Goal: Use online tool/utility: Use online tool/utility

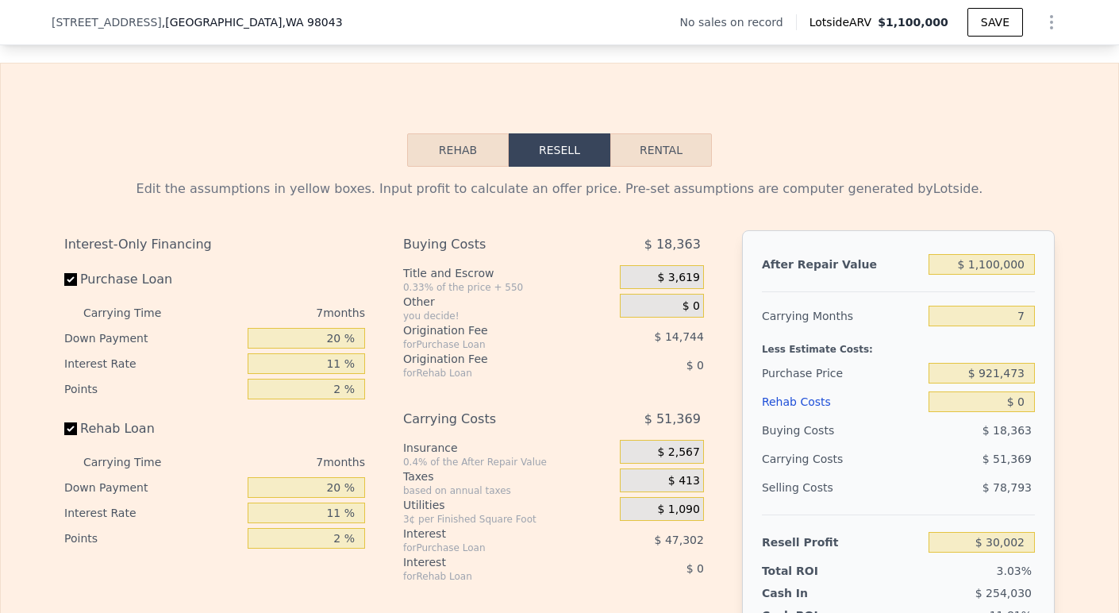
scroll to position [2425, 0]
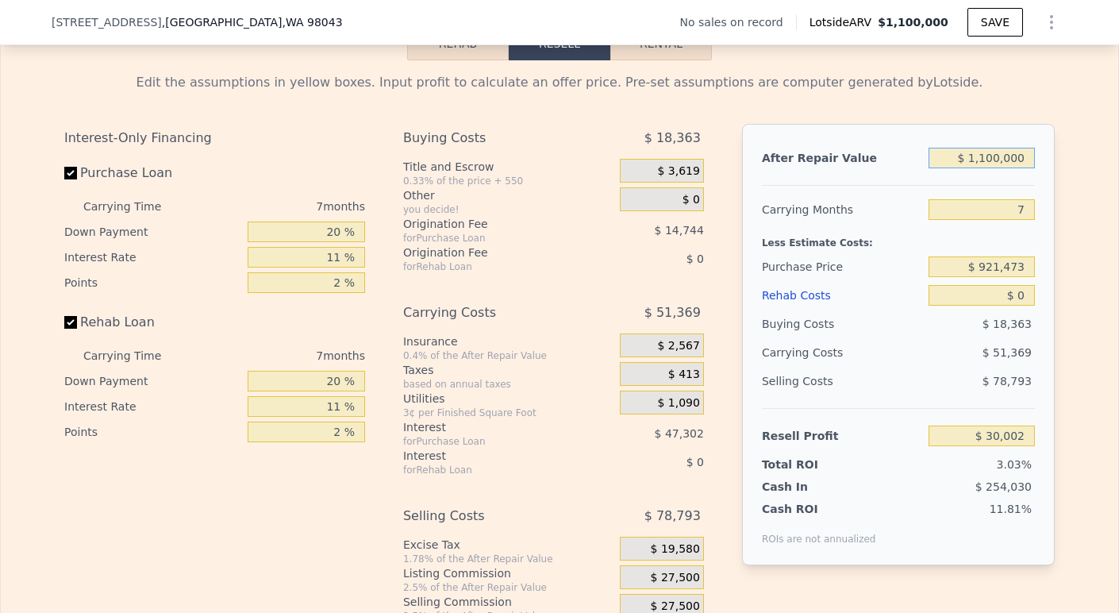
click at [969, 164] on input "$ 1,100,000" at bounding box center [981, 158] width 106 height 21
click at [1015, 220] on input "7" at bounding box center [981, 209] width 106 height 21
type input "2"
type input "$ 66,695"
type input "3"
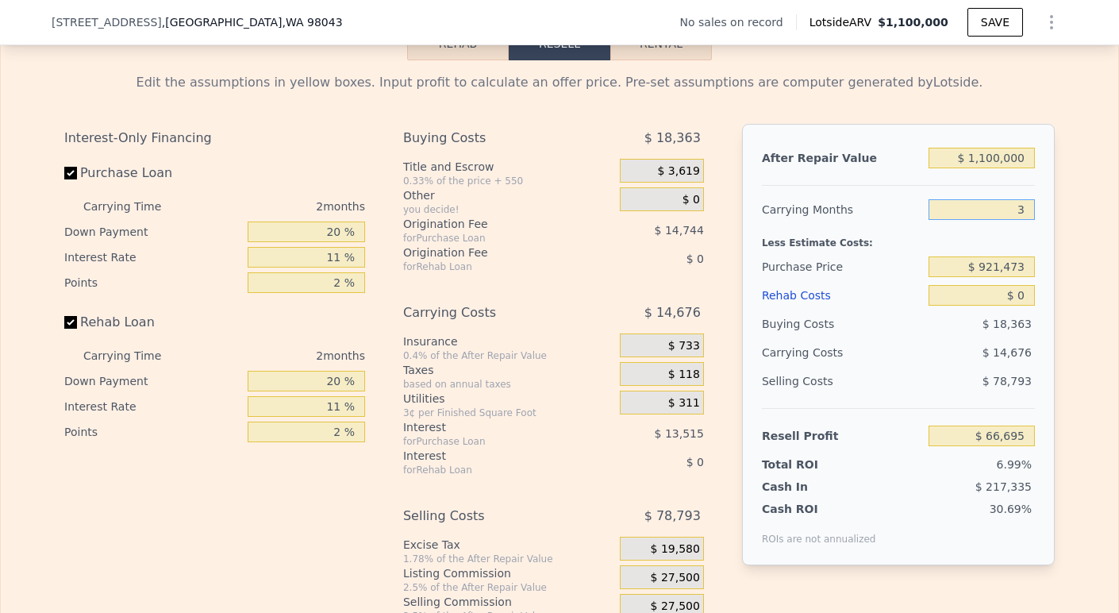
type input "$ 59,356"
type input "3"
drag, startPoint x: 977, startPoint y: 271, endPoint x: 1096, endPoint y: 278, distance: 118.4
click at [1095, 280] on div "Edit the assumptions in yellow boxes. Input profit to calculate an offer price.…" at bounding box center [559, 355] width 1117 height 590
type input "$ 825"
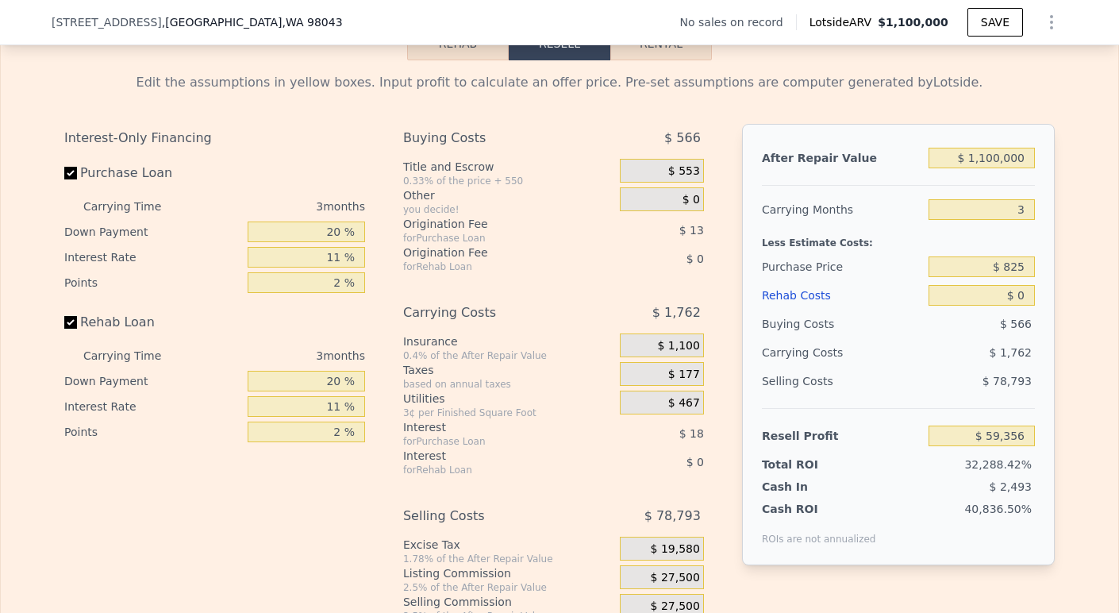
type input "$ 1,018,054"
type input "7"
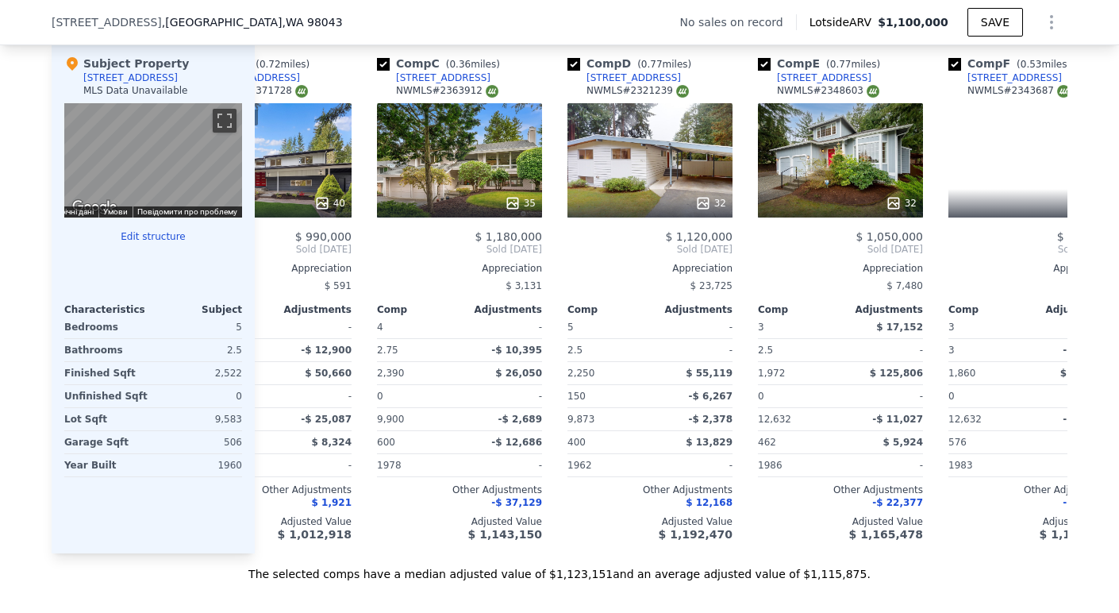
scroll to position [0, 345]
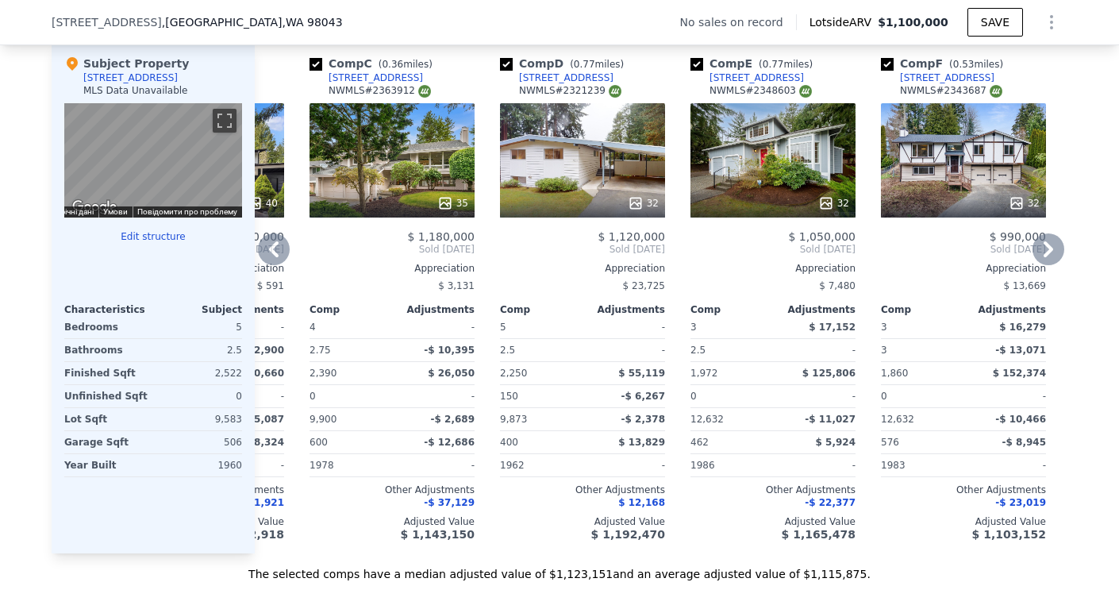
click at [361, 66] on div "Comp C ( 0.36 miles)" at bounding box center [373, 64] width 129 height 16
click at [359, 84] on div "NWMLS # 2363912" at bounding box center [379, 90] width 102 height 13
click at [359, 73] on div "4036 NE 204th St" at bounding box center [375, 77] width 94 height 13
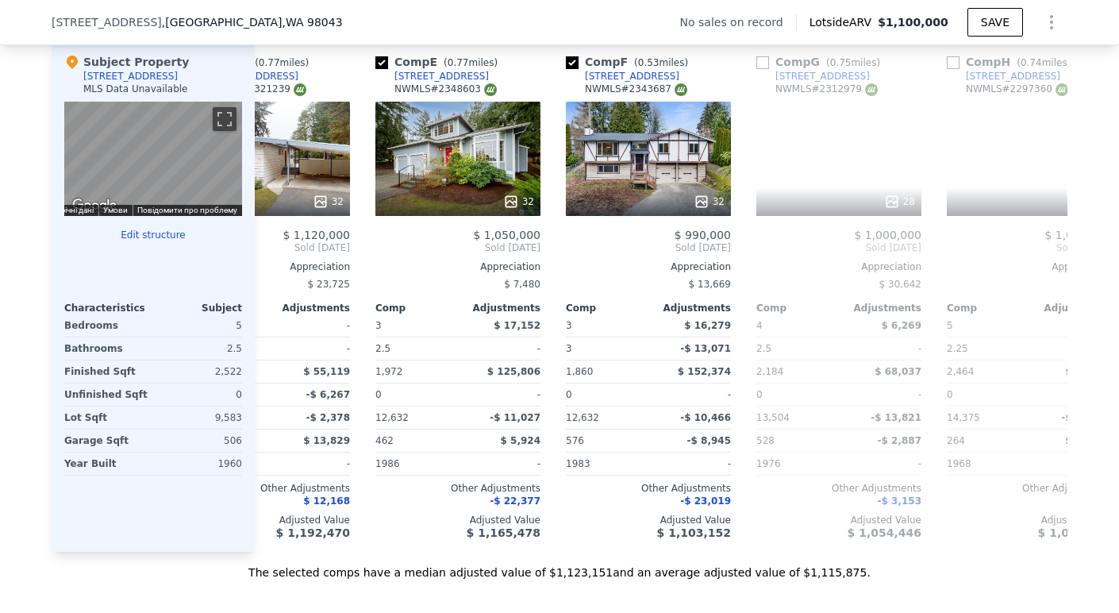
scroll to position [0, 825]
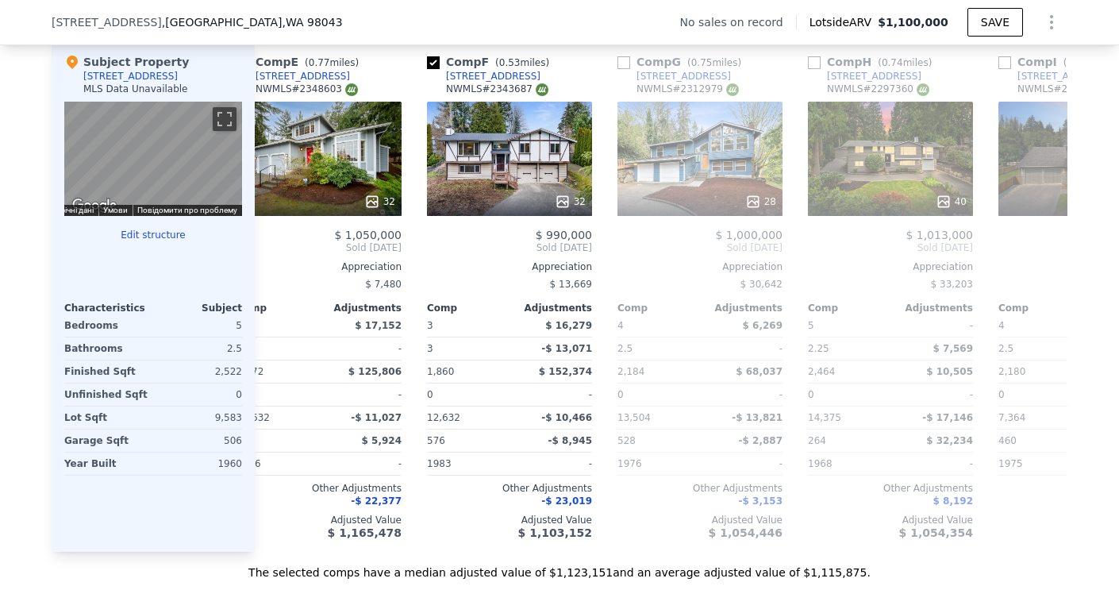
type input "$ 30,002"
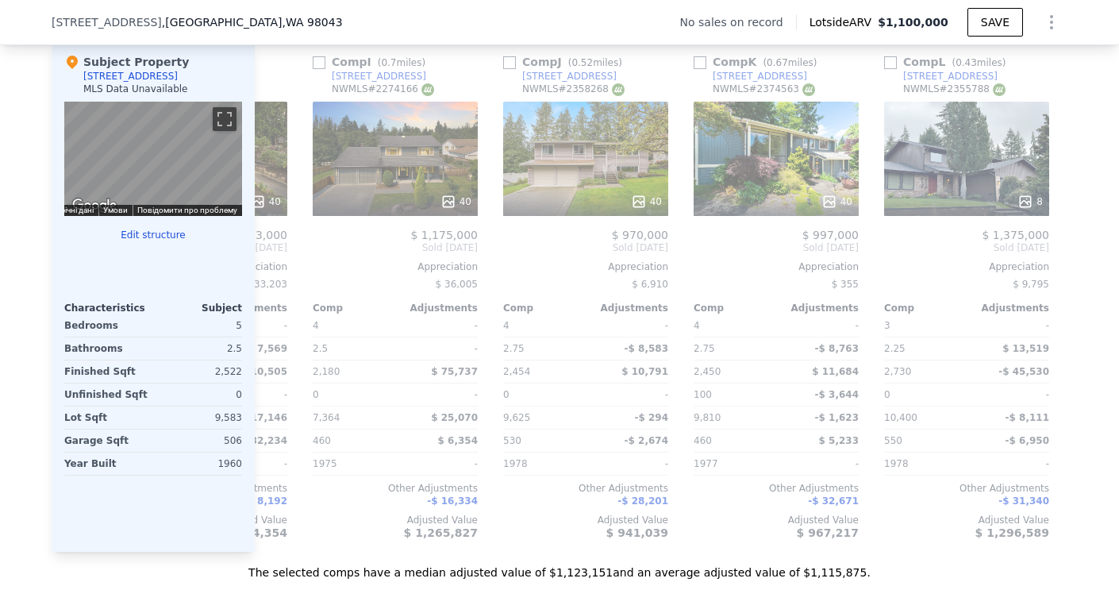
scroll to position [0, 1511]
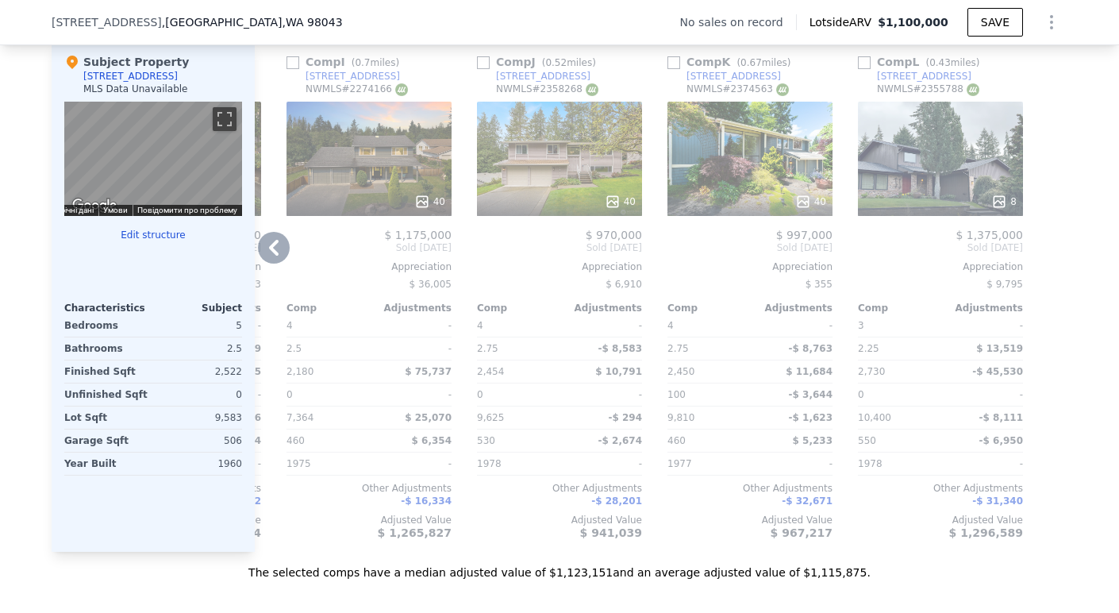
click at [894, 70] on div "20230 41st Pl NE" at bounding box center [924, 76] width 94 height 13
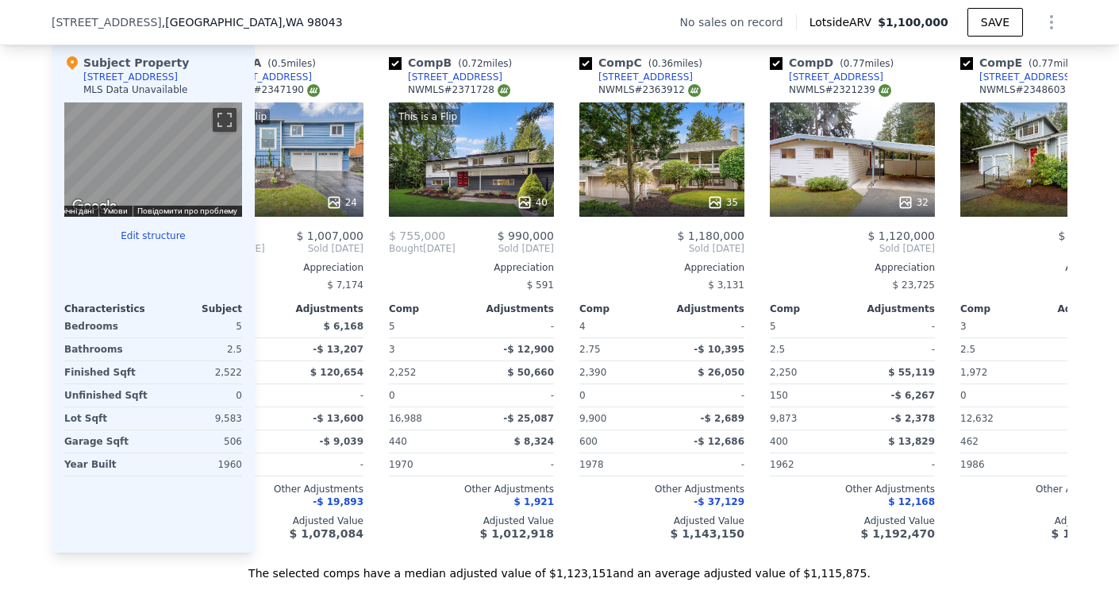
scroll to position [0, 0]
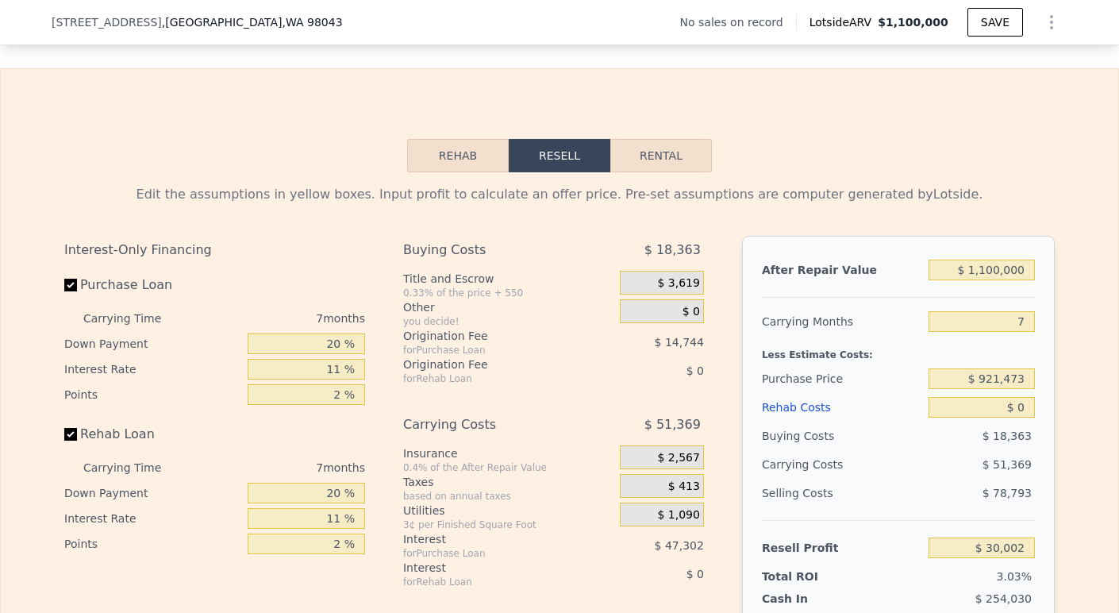
scroll to position [2356, 0]
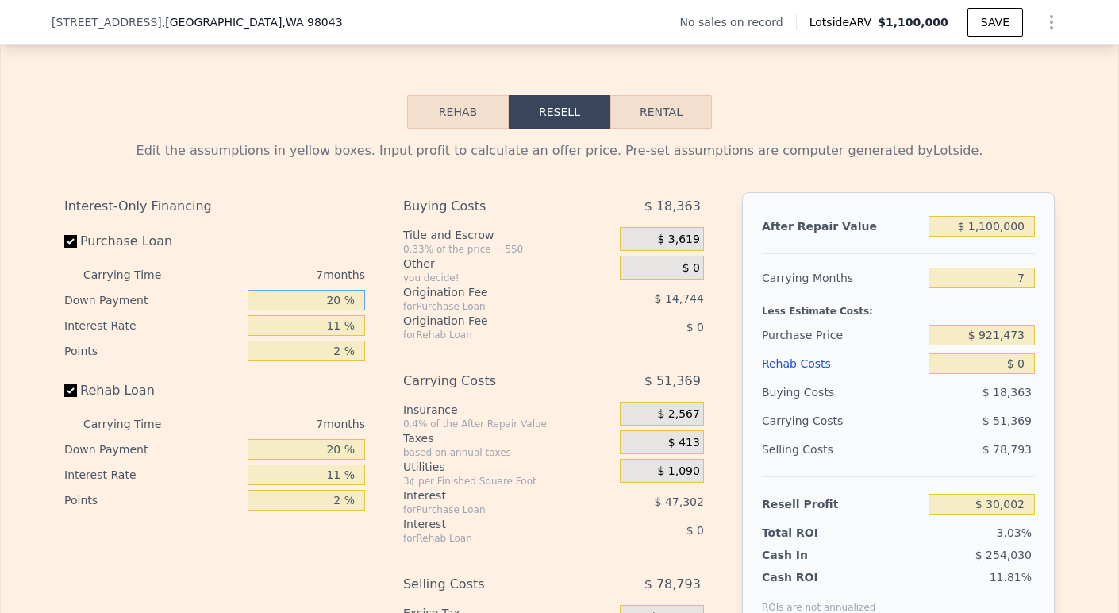
click at [328, 305] on input "20 %" at bounding box center [306, 300] width 117 height 21
type input "0 %"
type input "$ 14,487"
type input "0 %"
click at [334, 336] on input "11 %" at bounding box center [306, 325] width 117 height 21
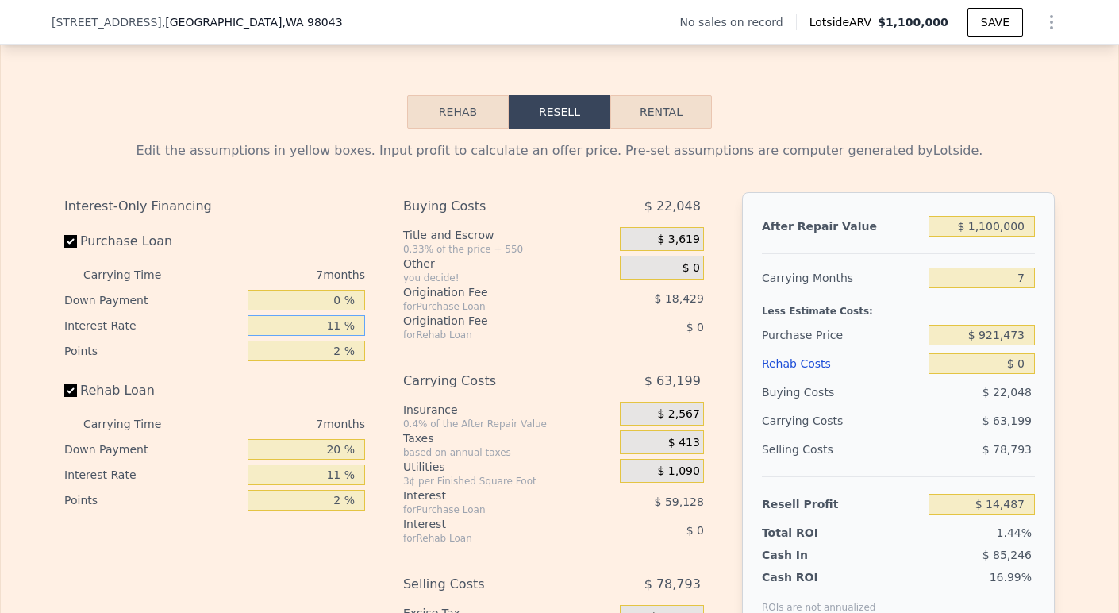
type input "1 %"
type input "$ 68,240"
type input "10 %"
type input "$ 19,863"
type input "10.5 %"
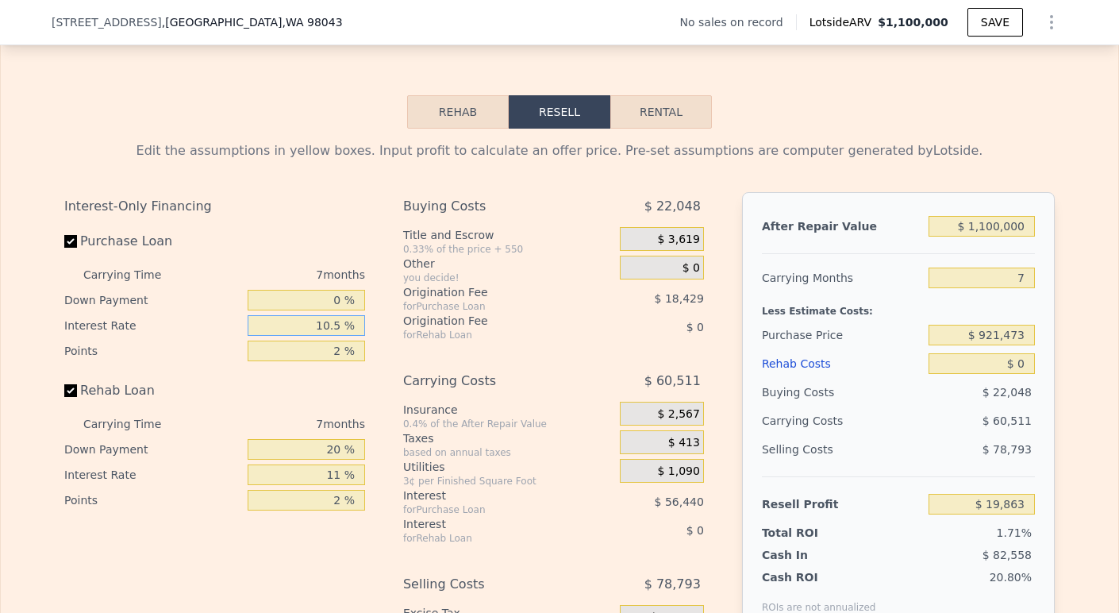
type input "$ 17,175"
type input "10.5 %"
click at [336, 358] on input "2 %" at bounding box center [306, 350] width 117 height 21
type input "1 %"
type input "$ 26,389"
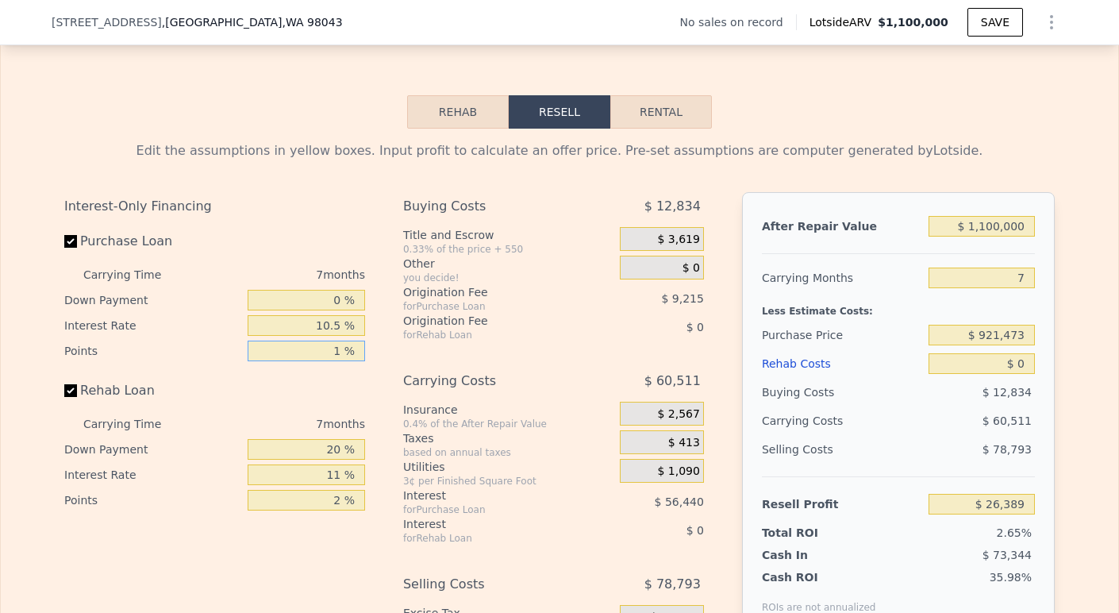
type input "1 %"
click at [337, 459] on input "20 %" at bounding box center [306, 449] width 117 height 21
type input "2 %"
type input "0 %"
click at [337, 475] on input "11 %" at bounding box center [306, 474] width 117 height 21
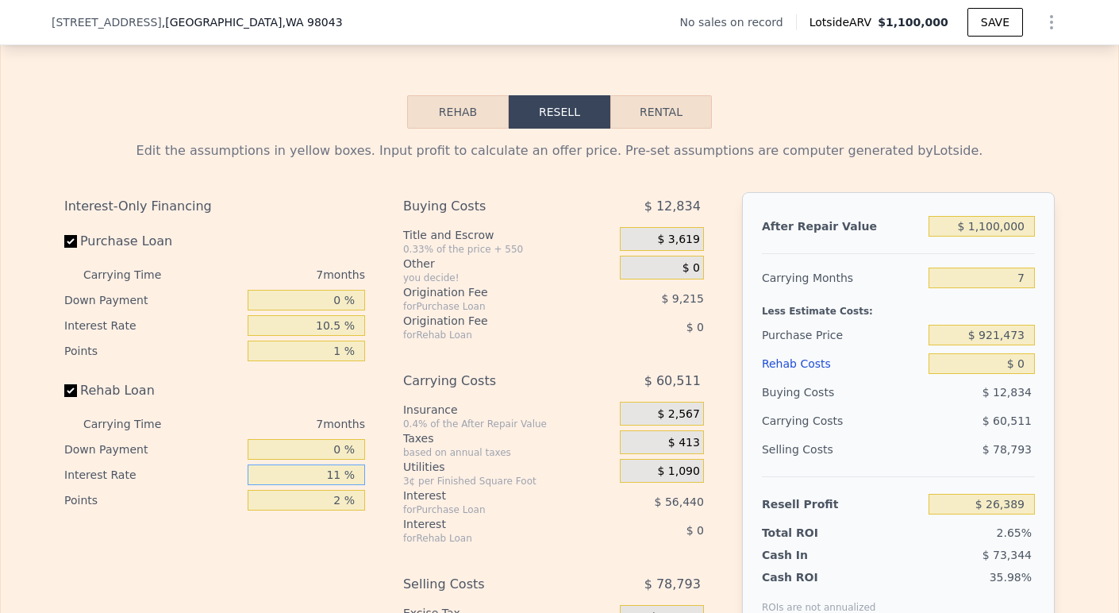
type input "1 %"
type input "10.5 %"
click at [336, 505] on input "2 %" at bounding box center [306, 500] width 117 height 21
type input "1 %"
click at [1023, 288] on input "7" at bounding box center [981, 277] width 106 height 21
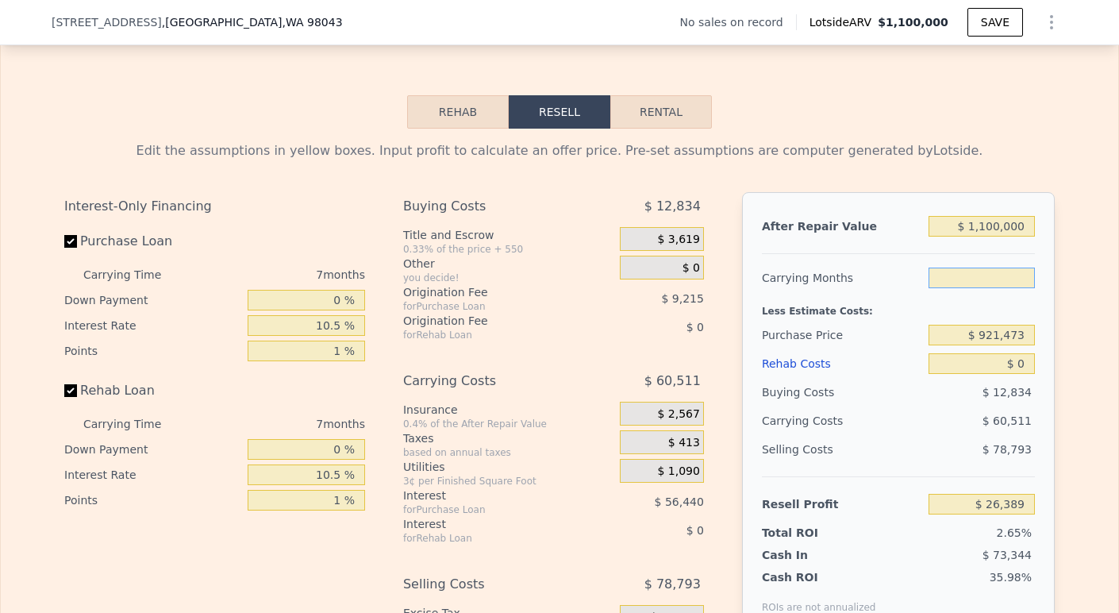
type input "3"
type input "$ 60,967"
type input "3"
drag, startPoint x: 978, startPoint y: 341, endPoint x: 1102, endPoint y: 340, distance: 123.8
click at [1103, 343] on div "Edit the assumptions in yellow boxes. Input profit to calculate an offer price.…" at bounding box center [559, 424] width 1117 height 590
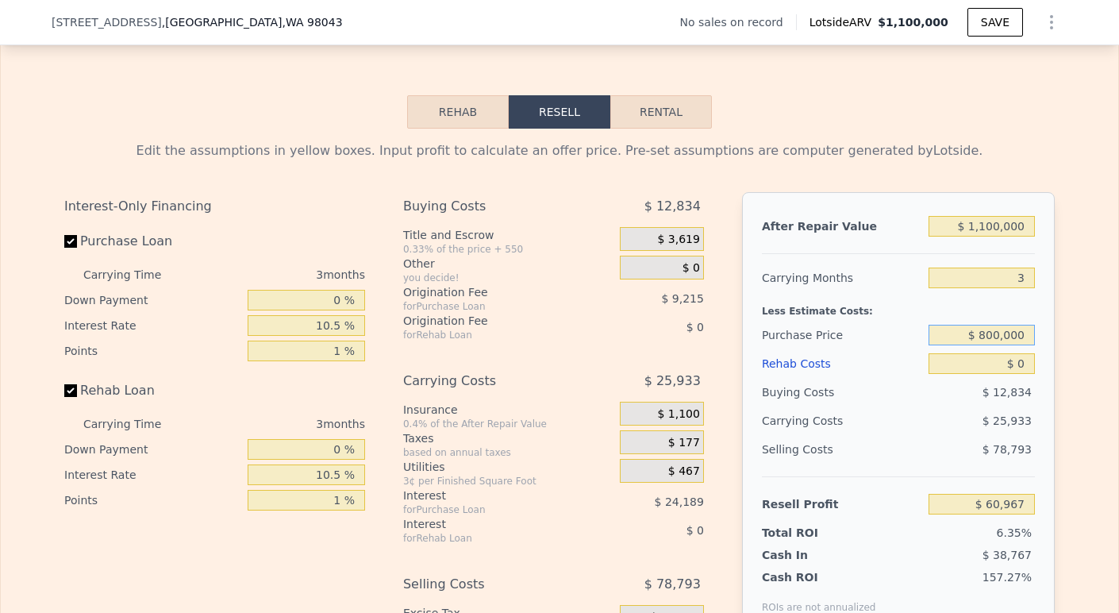
click at [987, 340] on input "$ 800,000" at bounding box center [981, 335] width 106 height 21
type input "$ 825,000"
click at [1019, 374] on input "$ 0" at bounding box center [981, 363] width 106 height 21
type input "$ 161,259"
type input "$ 1"
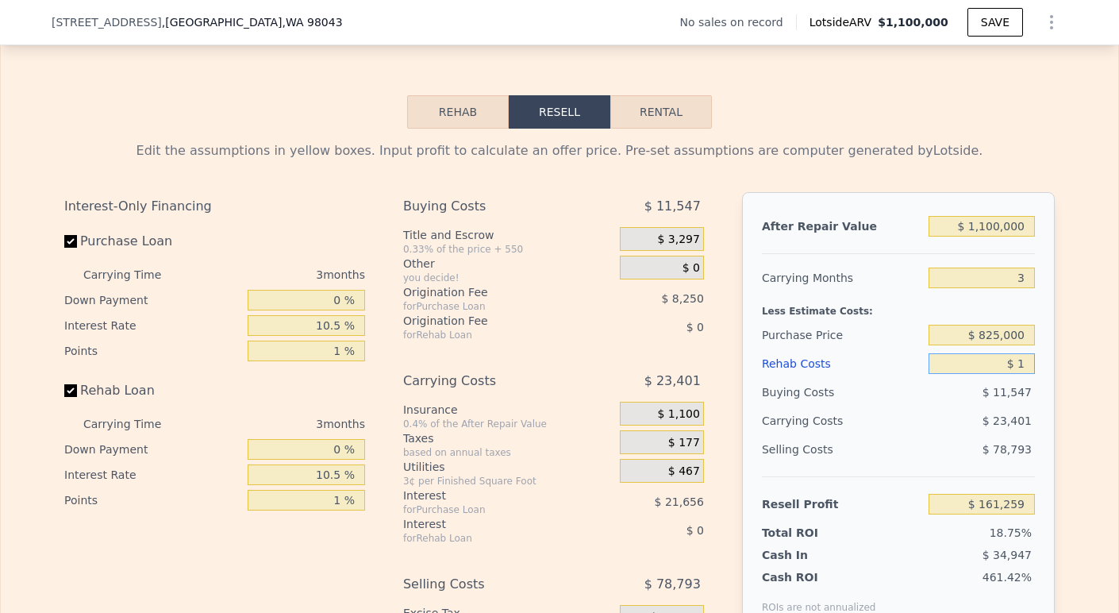
type input "$ 161,258"
type input "$ 10,000"
type input "$ 150,898"
type input "$ 100,000"
type input "$ 57,634"
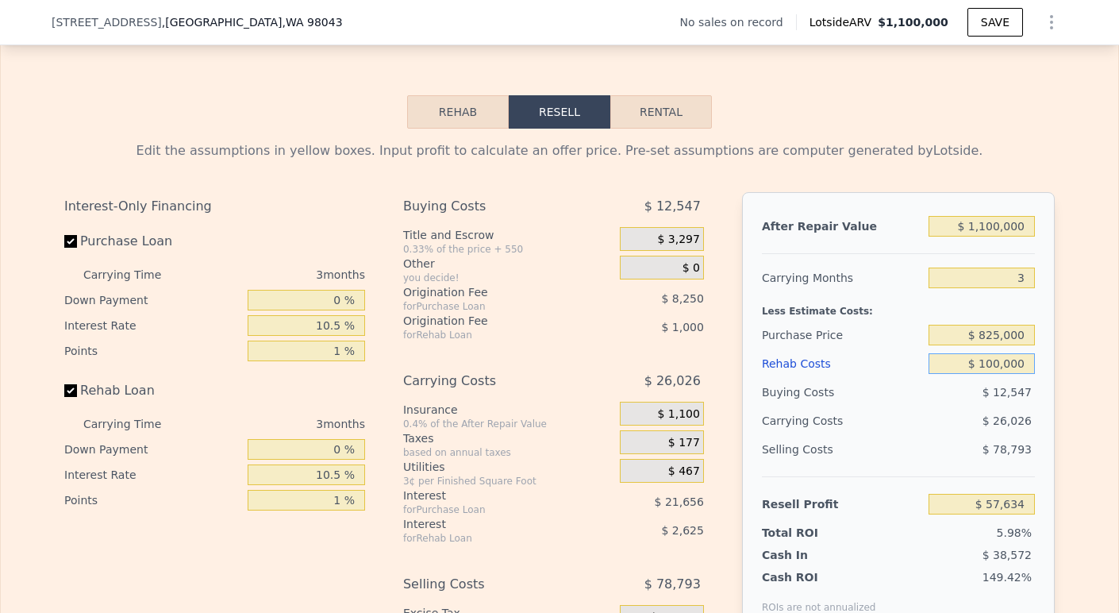
scroll to position [2381, 0]
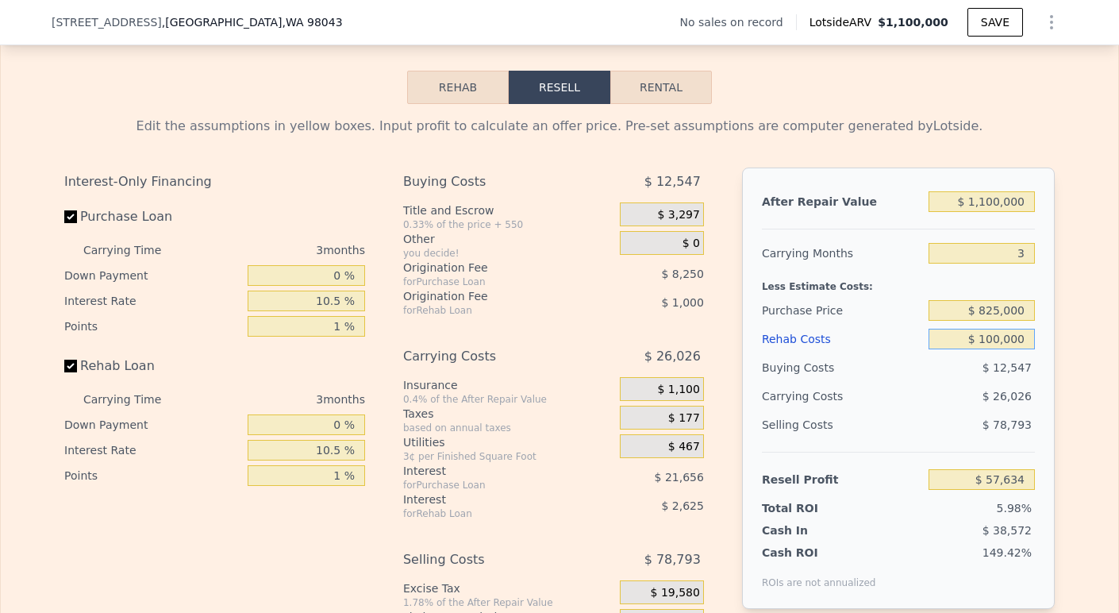
type input "$ 100,000"
click at [981, 203] on input "$ 1,100,000" at bounding box center [981, 201] width 106 height 21
type input "$ 100,000"
type input "-$ 870,236"
type input "$ 1,200,000"
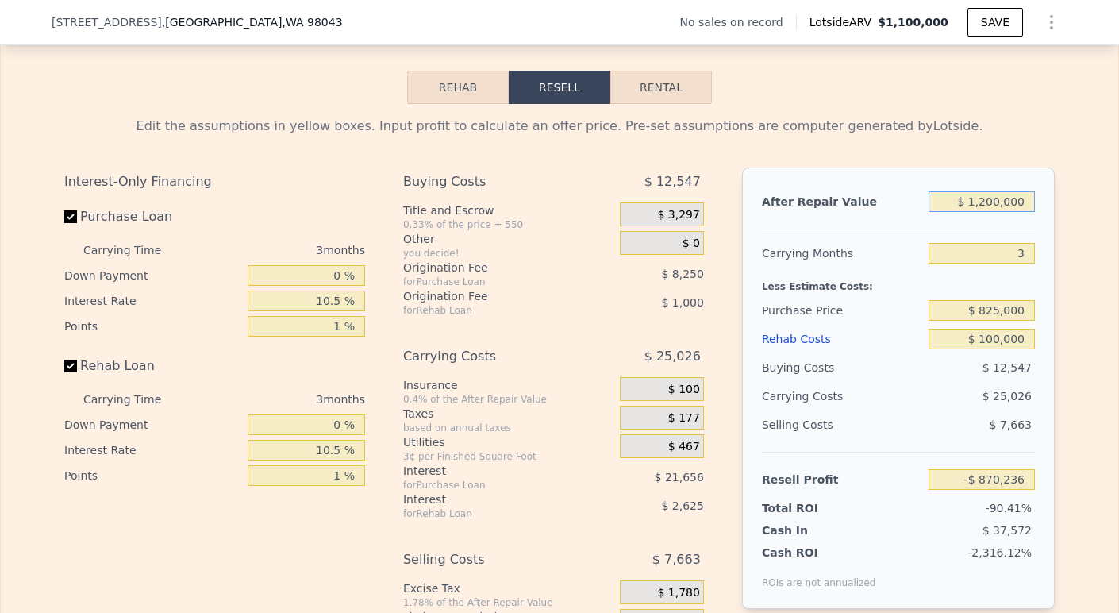
type input "$ 150,421"
click at [975, 229] on div at bounding box center [898, 222] width 273 height 13
click at [980, 212] on input "$ 1,200,000" at bounding box center [981, 201] width 106 height 21
type input "$ 100,000"
type input "-$ 870,236"
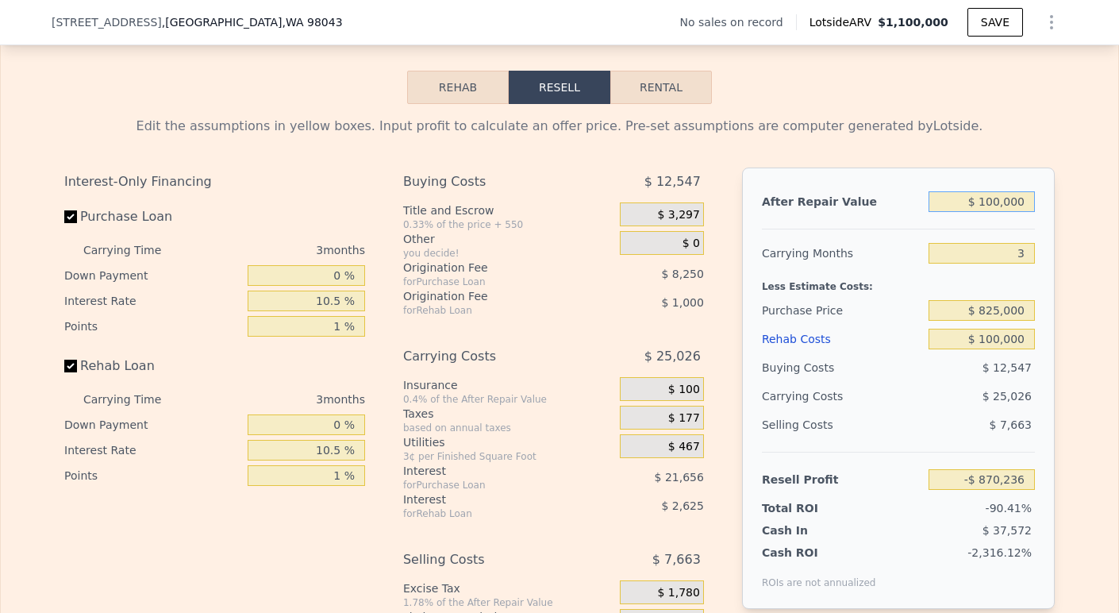
type input "$ 1,100,000"
type input "$ 57,634"
click at [987, 207] on input "$ 1,100,000" at bounding box center [981, 201] width 106 height 21
type input "$ 110,000"
type input "-$ 860,957"
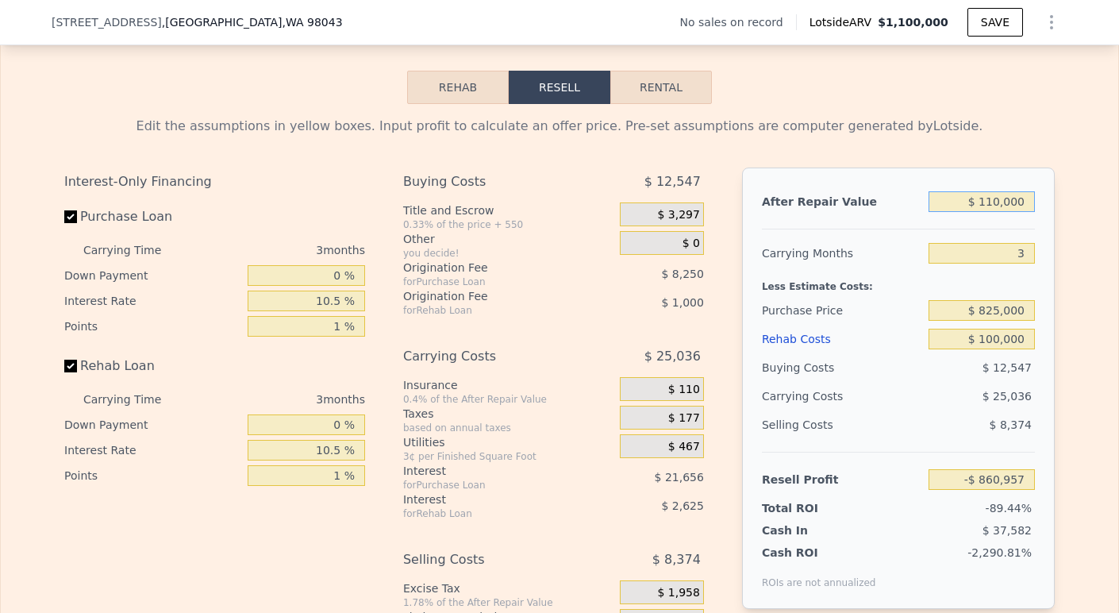
type input "$ 1,150,000"
type input "$ 104,027"
click at [963, 280] on div "Less Estimate Costs:" at bounding box center [898, 281] width 273 height 29
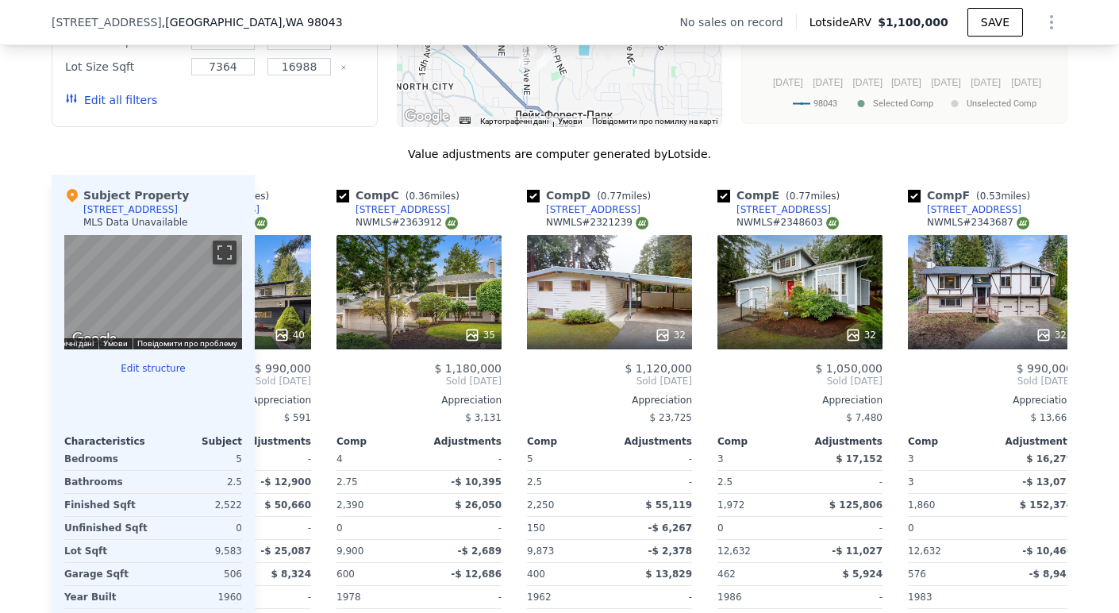
scroll to position [1471, 0]
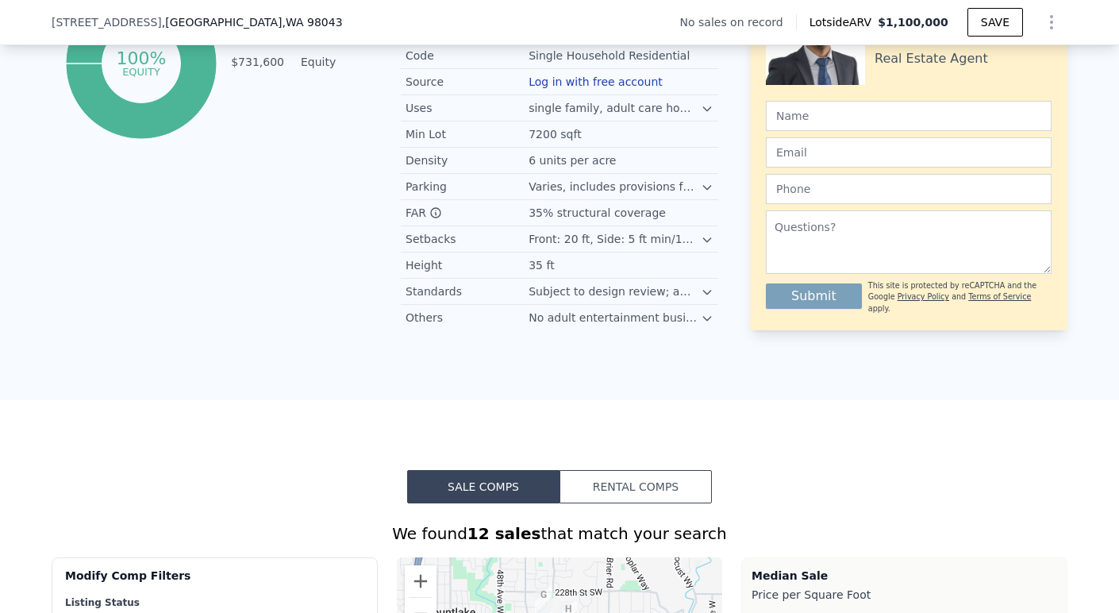
type input "$ 1,100,000"
type input "7"
type input "$ 0"
type input "$ 30,002"
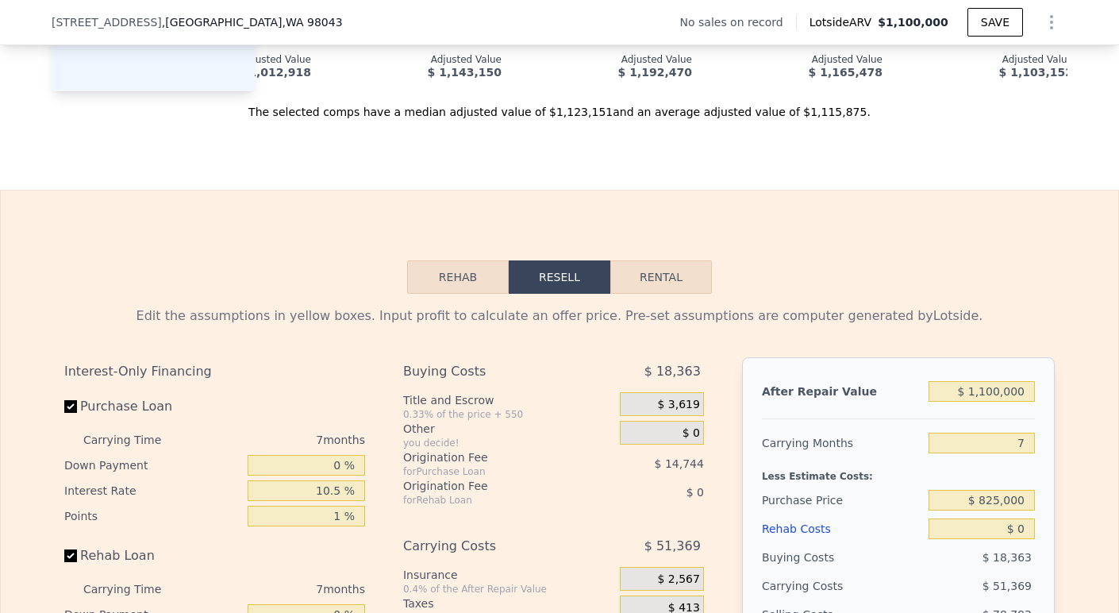
scroll to position [2424, 0]
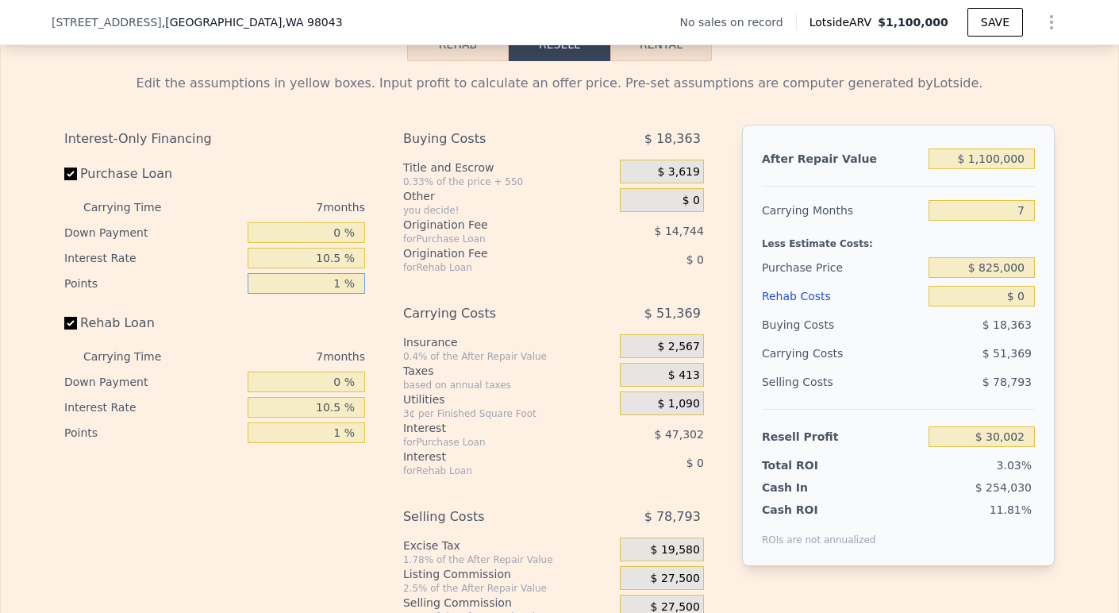
click at [335, 290] on input "1 %" at bounding box center [306, 283] width 117 height 21
click at [986, 167] on input "$ 1,100,000" at bounding box center [981, 158] width 106 height 21
type input "$ 110,000"
type input "-$ 887,269"
type input "$ 1,150,000"
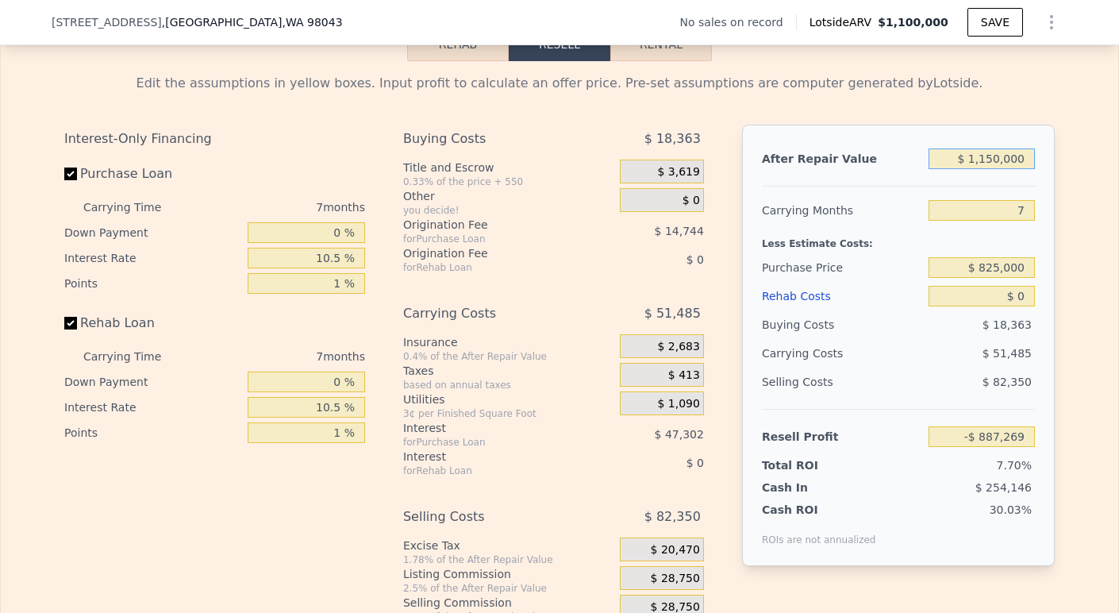
type input "$ 76,329"
type input "$ 1,150,000"
click at [1020, 218] on input "7" at bounding box center [981, 210] width 106 height 21
type input "3"
type input "$ 105,749"
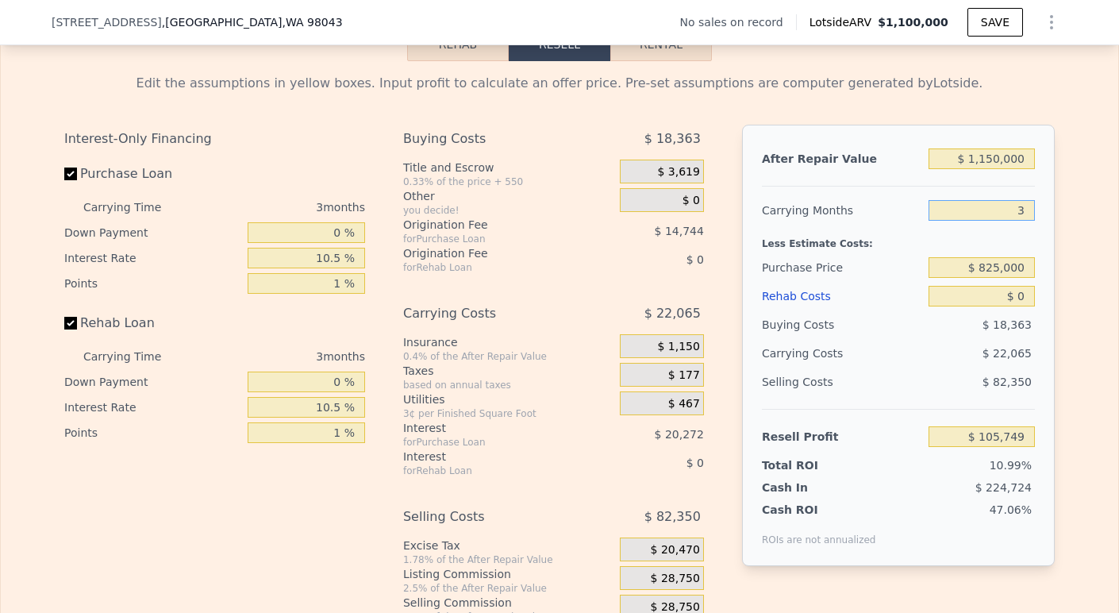
type input "3"
click at [1023, 302] on input "$ 0" at bounding box center [981, 296] width 106 height 21
type input "$ 1"
type input "$ 105,748"
type input "$ 1,000"
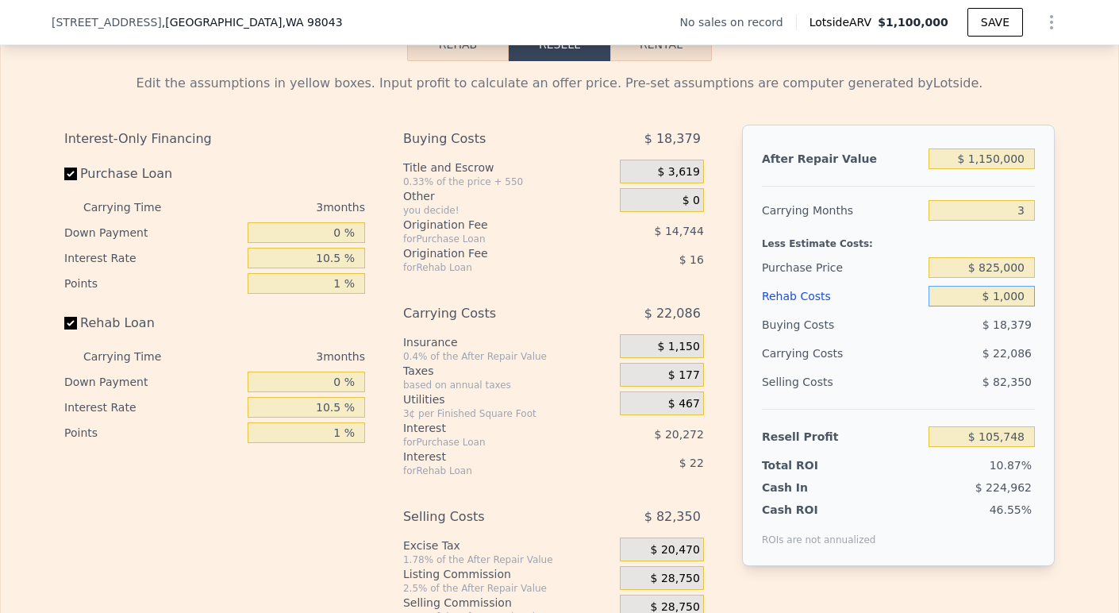
type input "$ 104,712"
type input "$ 10,000"
type input "$ 95,370"
type input "$ 100,000"
type input "$ 1,950"
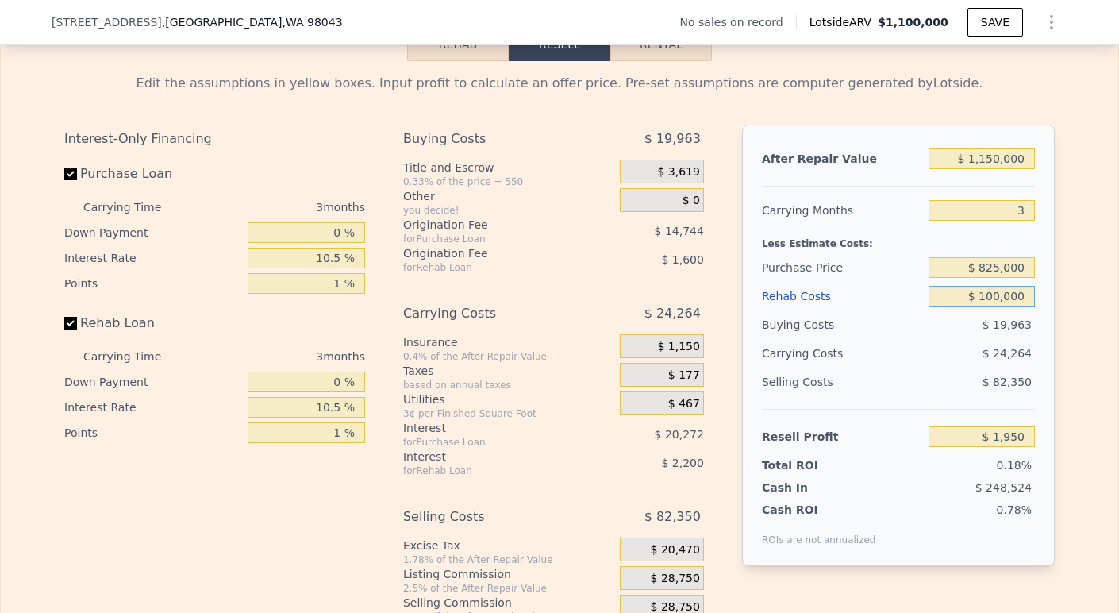
type input "$ 100,000"
click at [943, 424] on div "Resell Profit $ 1,950" at bounding box center [898, 430] width 273 height 42
click at [982, 167] on input "$ 1,150,000" at bounding box center [981, 158] width 106 height 21
type input "$ 110,000"
type input "-$ 963,034"
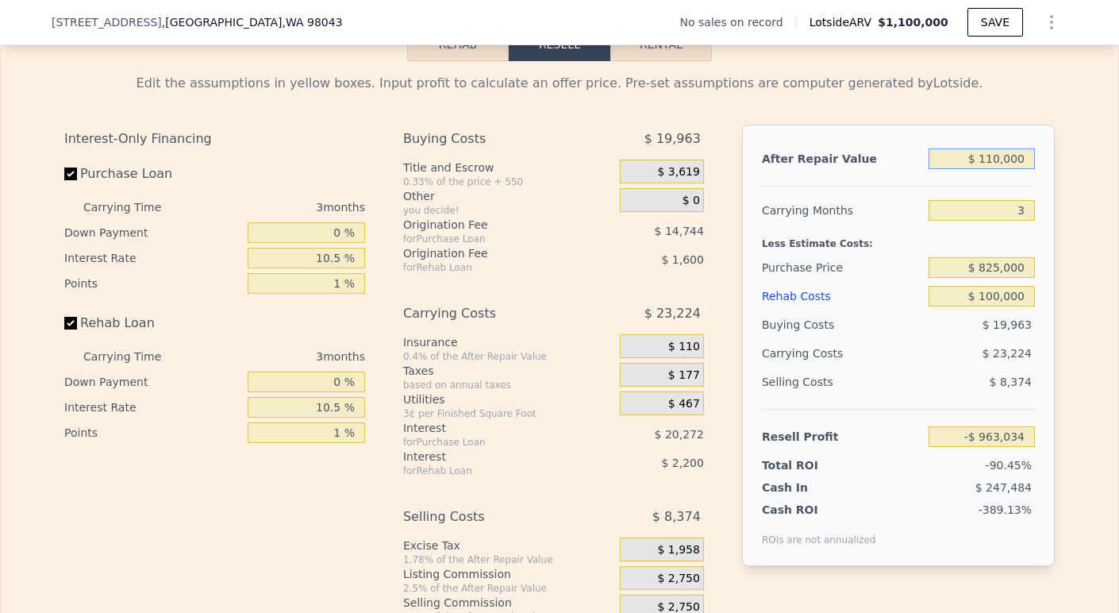
type input "$ 10,000"
type input "-$ 1,055,821"
type input "$ 120,000"
type input "-$ 953,756"
type input "$ 1,200,000"
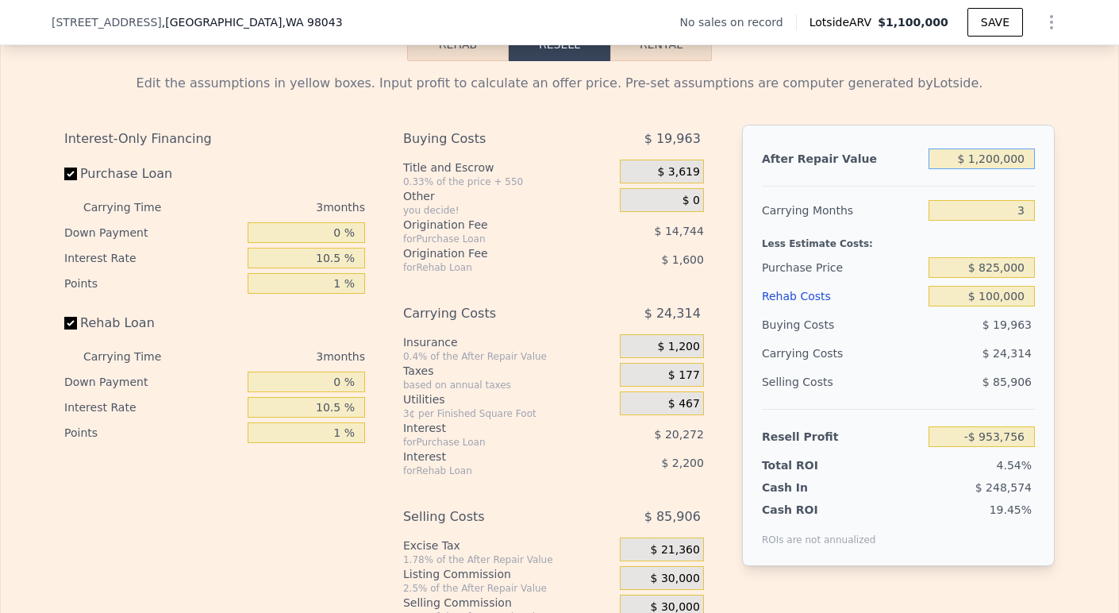
type input "$ 48,344"
type input "$ 1,200,000"
click at [972, 253] on div "Less Estimate Costs:" at bounding box center [898, 239] width 273 height 29
click at [330, 316] on div "Interest-Only Financing Purchase Loan Carrying Time 3 months Down Payment 0 % I…" at bounding box center [214, 285] width 301 height 321
click at [340, 386] on input "0 %" at bounding box center [306, 381] width 117 height 21
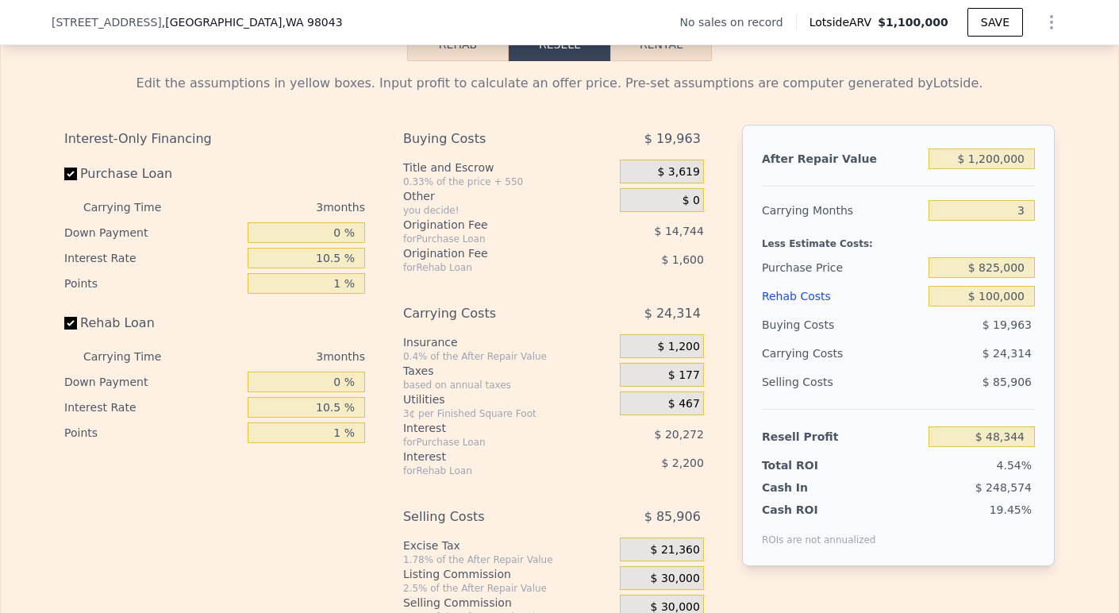
click at [357, 369] on div "3 months" at bounding box center [279, 356] width 172 height 25
click at [639, 580] on div "$ 30,000" at bounding box center [662, 578] width 84 height 24
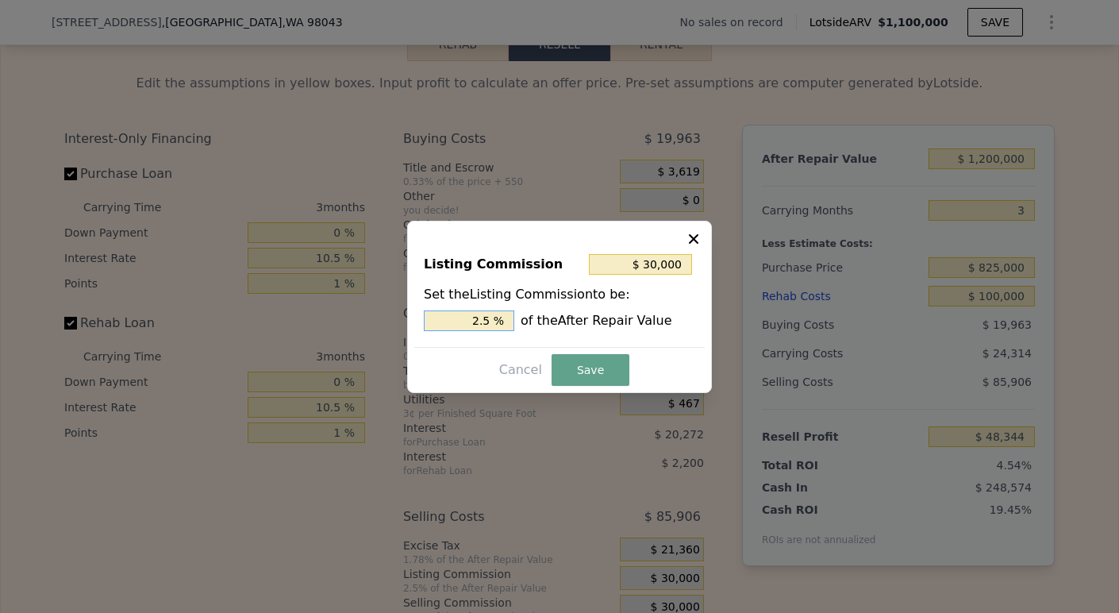
click at [491, 321] on input "2.5 %" at bounding box center [469, 320] width 90 height 21
type input "$ 24,000"
type input "2 %"
click at [609, 363] on button "Save" at bounding box center [590, 370] width 78 height 32
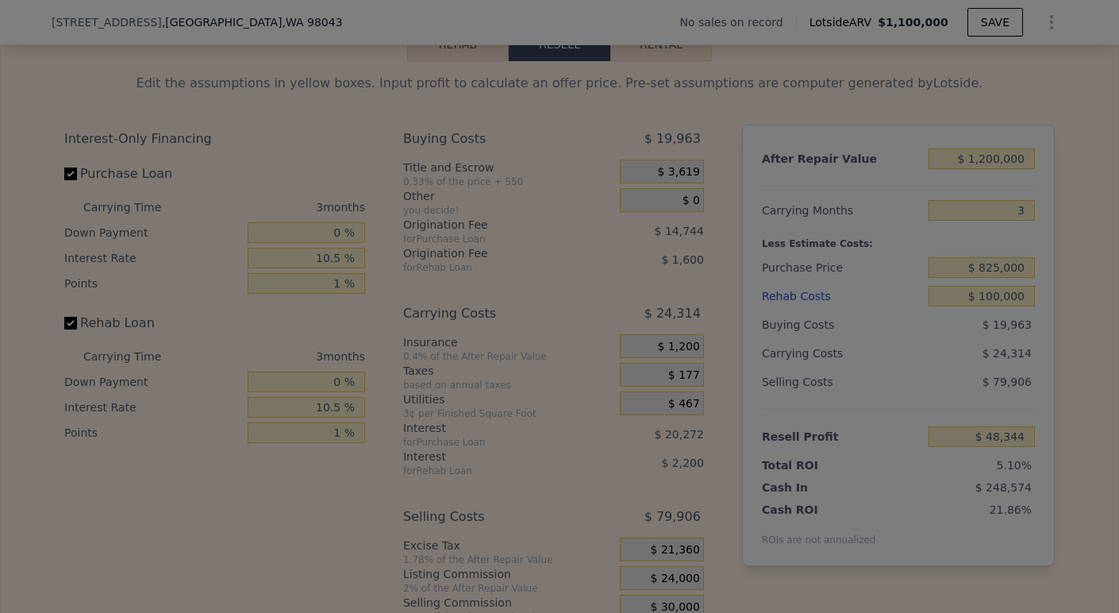
type input "$ 54,344"
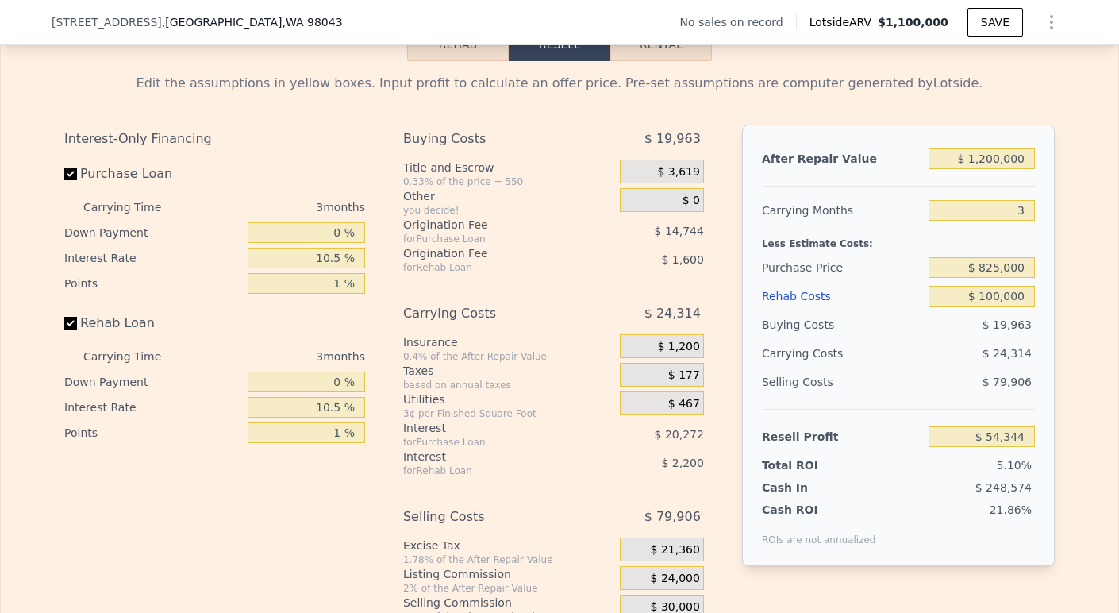
click at [765, 359] on div "Carrying Costs" at bounding box center [811, 353] width 99 height 29
click at [989, 304] on input "$ 100,000" at bounding box center [981, 296] width 106 height 21
type input "$ 10,000"
type input "$ 147,764"
type input "$ 0000"
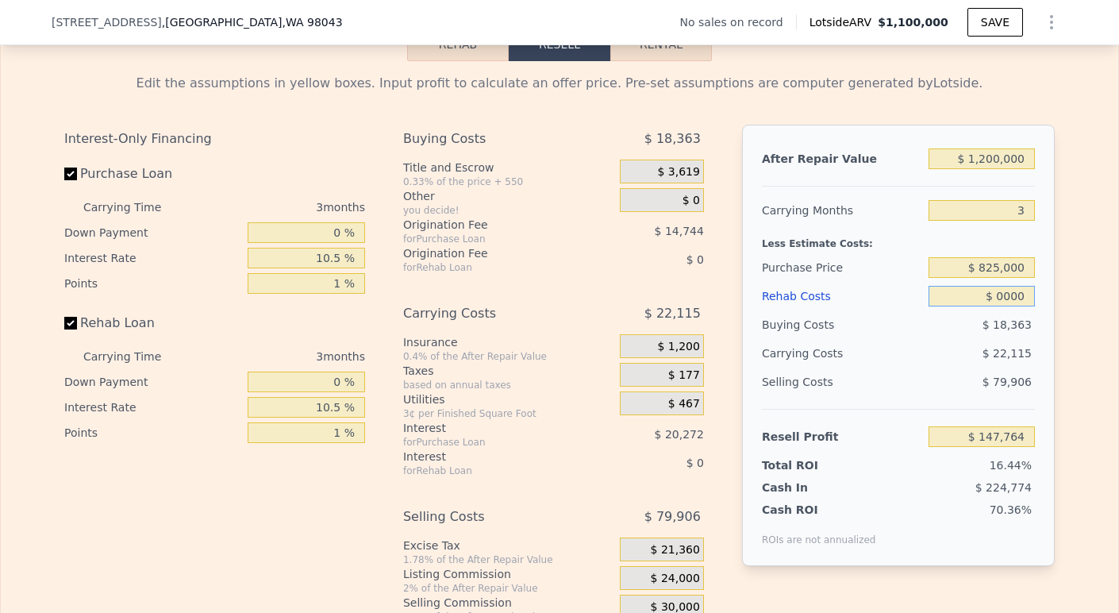
type input "$ 158,143"
type input "$ 80,000"
type input "$ 75,102"
type input "$ 80,000"
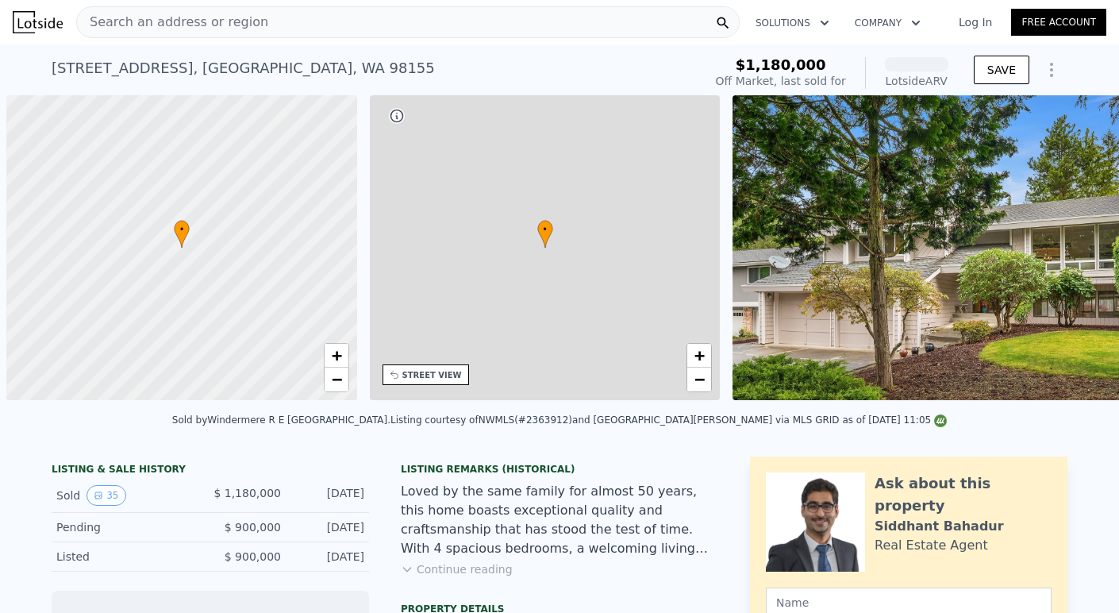
scroll to position [0, 6]
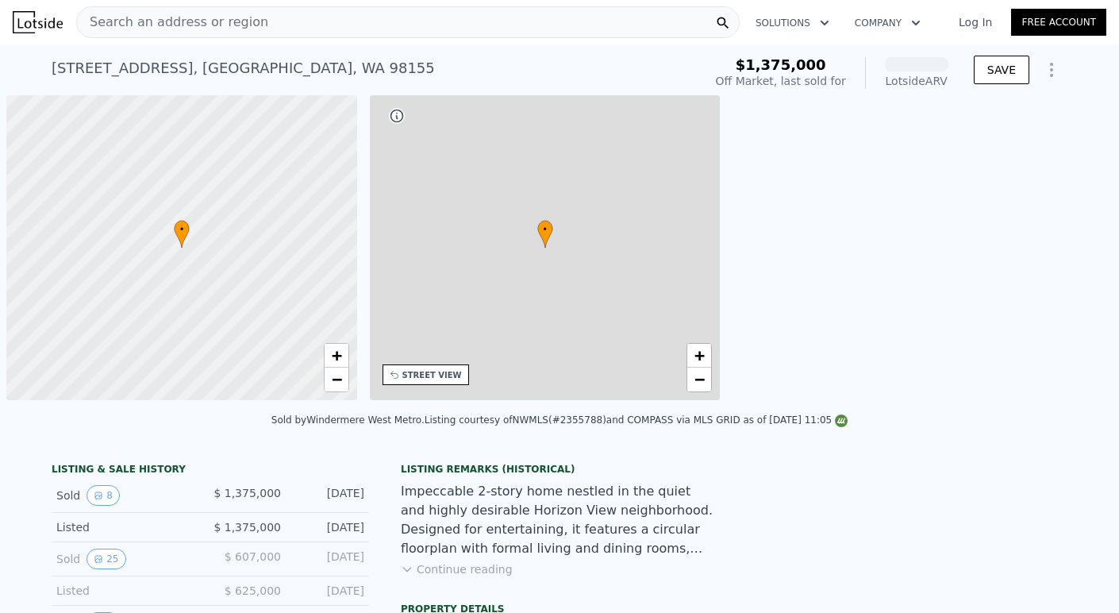
scroll to position [0, 6]
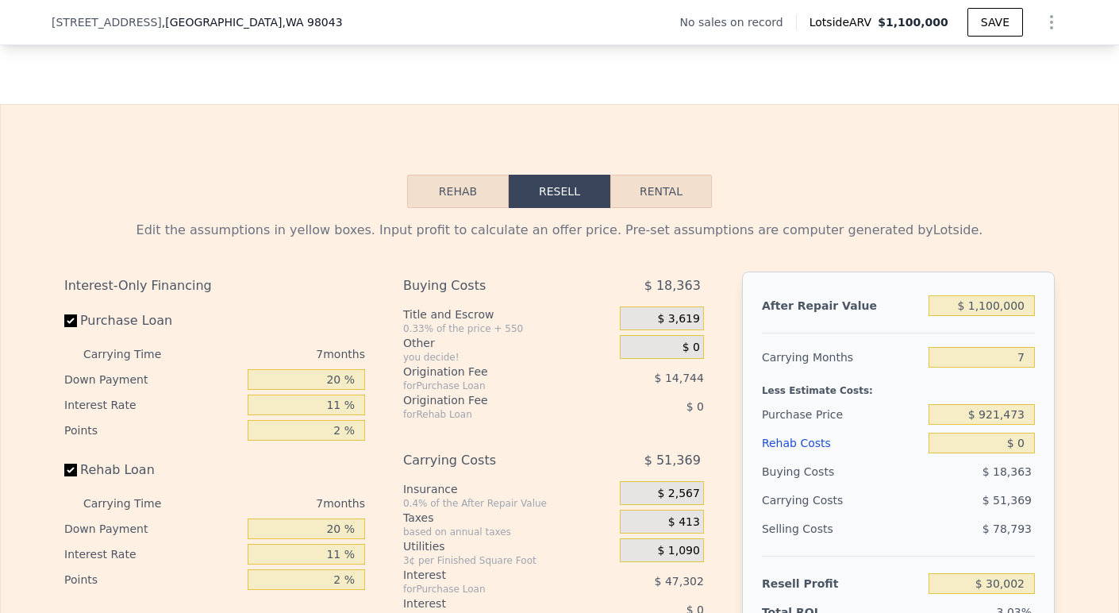
scroll to position [2434, 0]
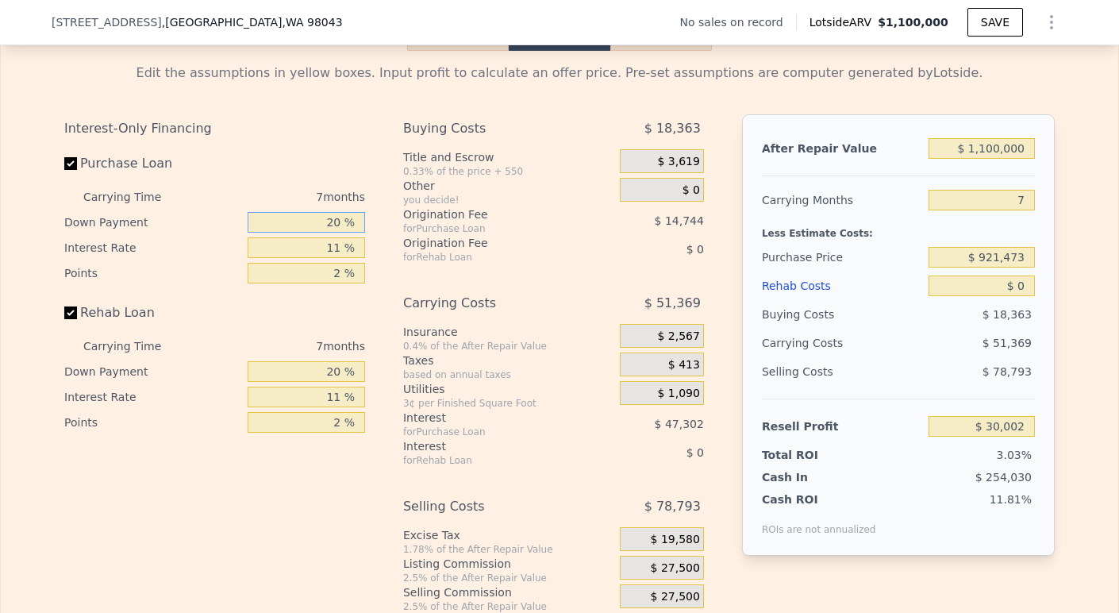
click at [328, 232] on input "20 %" at bounding box center [306, 222] width 117 height 21
type input "0 %"
type input "$ 14,487"
type input "0 %"
click at [337, 258] on input "11 %" at bounding box center [306, 247] width 117 height 21
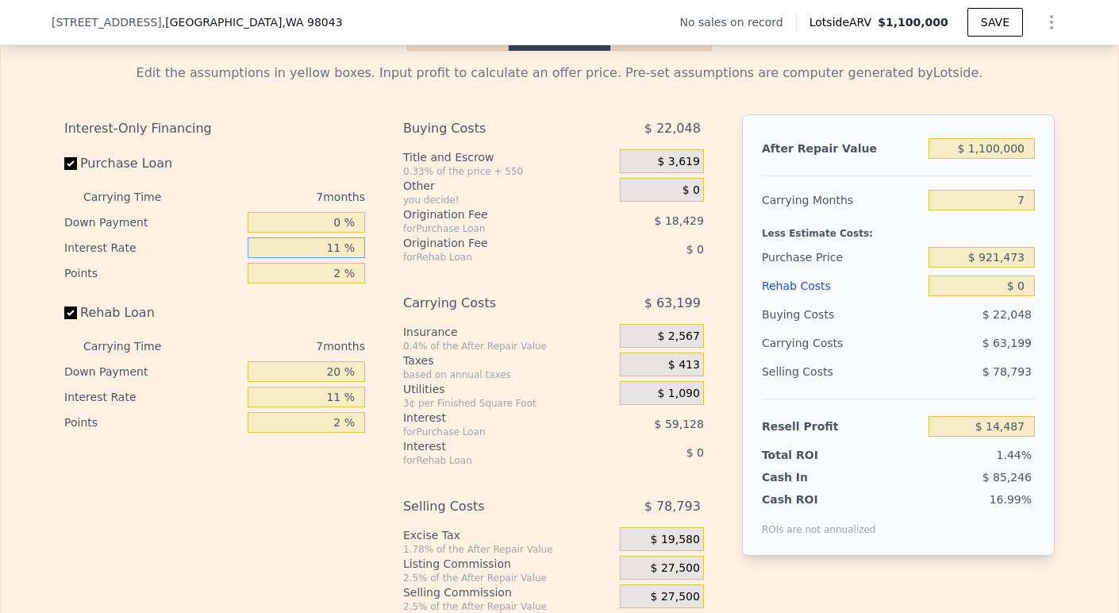
type input "1 %"
type input "$ 68,240"
type input "10 %"
type input "$ 19,863"
type input "105 %"
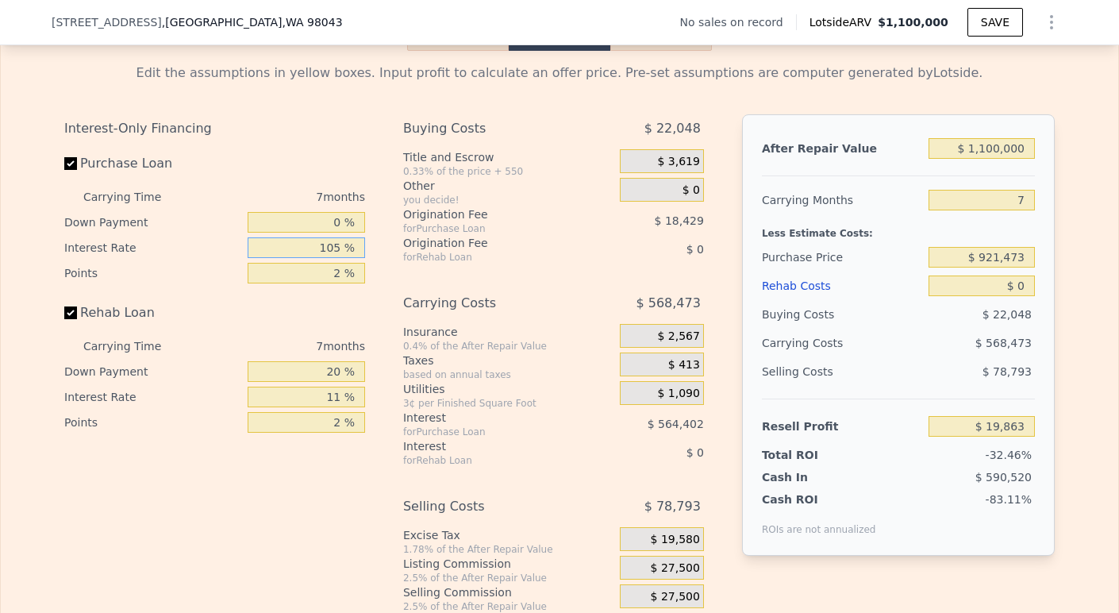
type input "-$ 490,787"
type input "10 %"
type input "$ 19,863"
type input "10.5 %"
type input "$ 17,175"
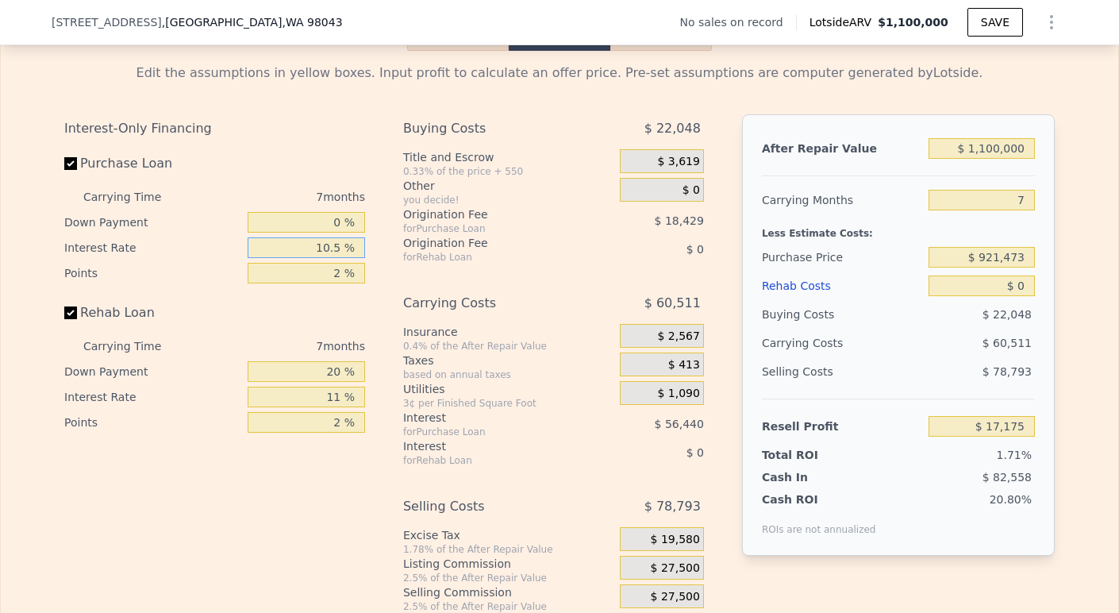
type input "10.5 %"
click at [334, 283] on input "2 %" at bounding box center [306, 273] width 117 height 21
type input "1 %"
type input "$ 26,389"
type input "15 %"
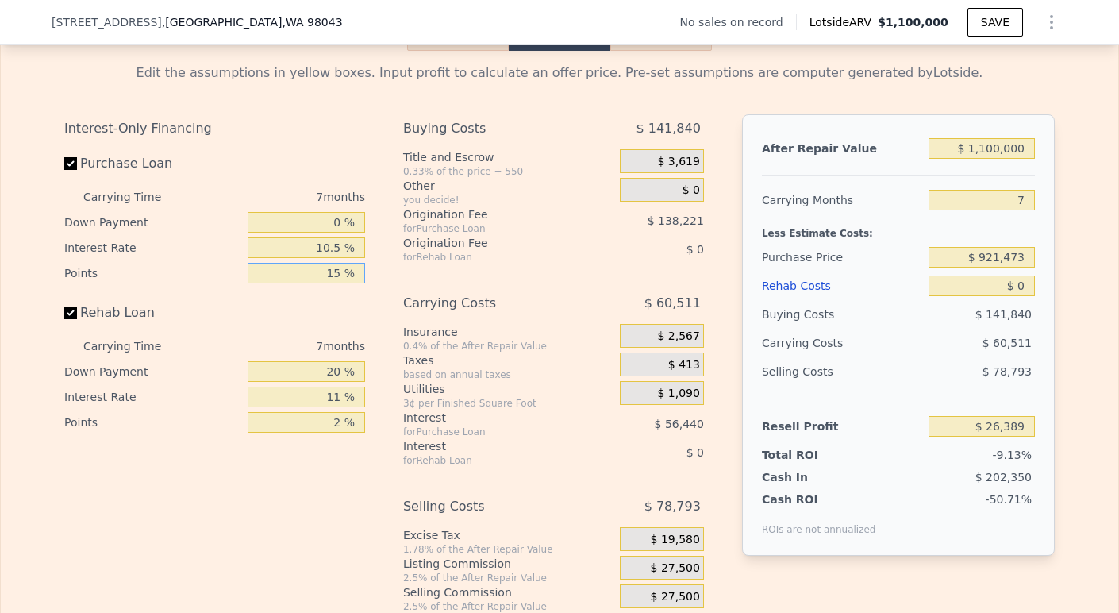
type input "-$ 102,617"
type input "1 %"
type input "$ 26,389"
type input "1.6 %"
type input "$ 20,860"
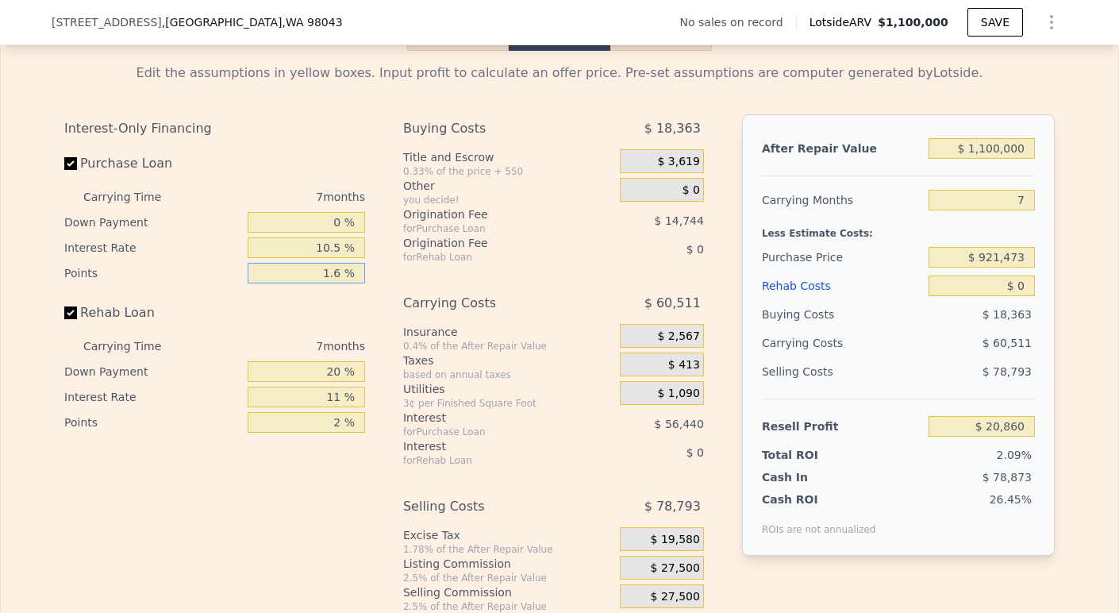
type input "1. %"
type input "$ 26,389"
type input "1.5 %"
type input "$ 21,782"
type input "1.5 %"
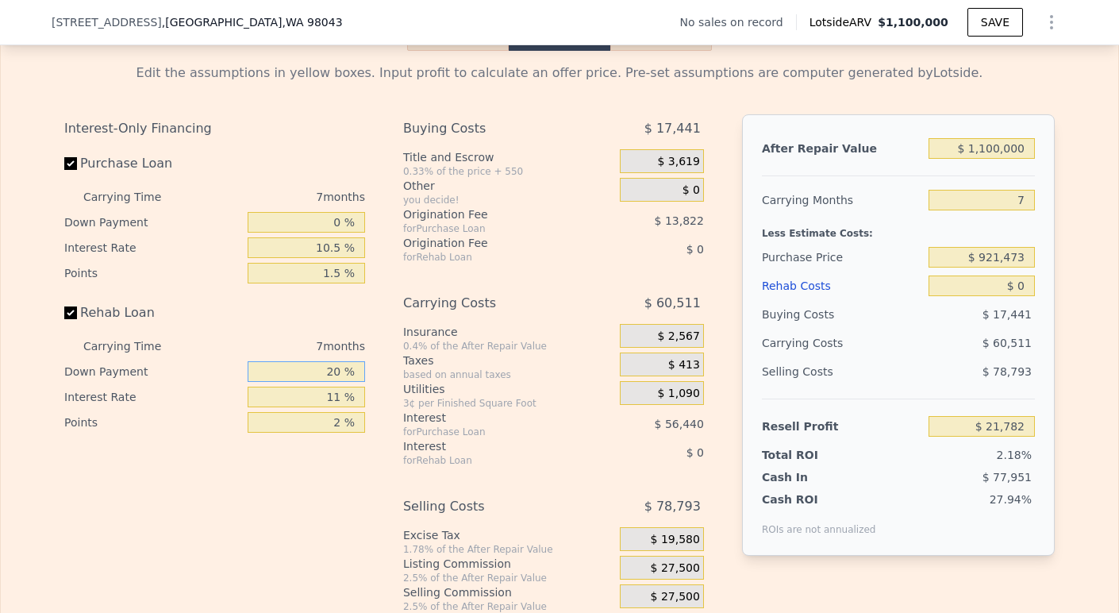
click at [336, 375] on input "20 %" at bounding box center [306, 371] width 117 height 21
type input "2 %"
type input "0 %"
click at [340, 402] on input "11 %" at bounding box center [306, 396] width 117 height 21
type input "1 %"
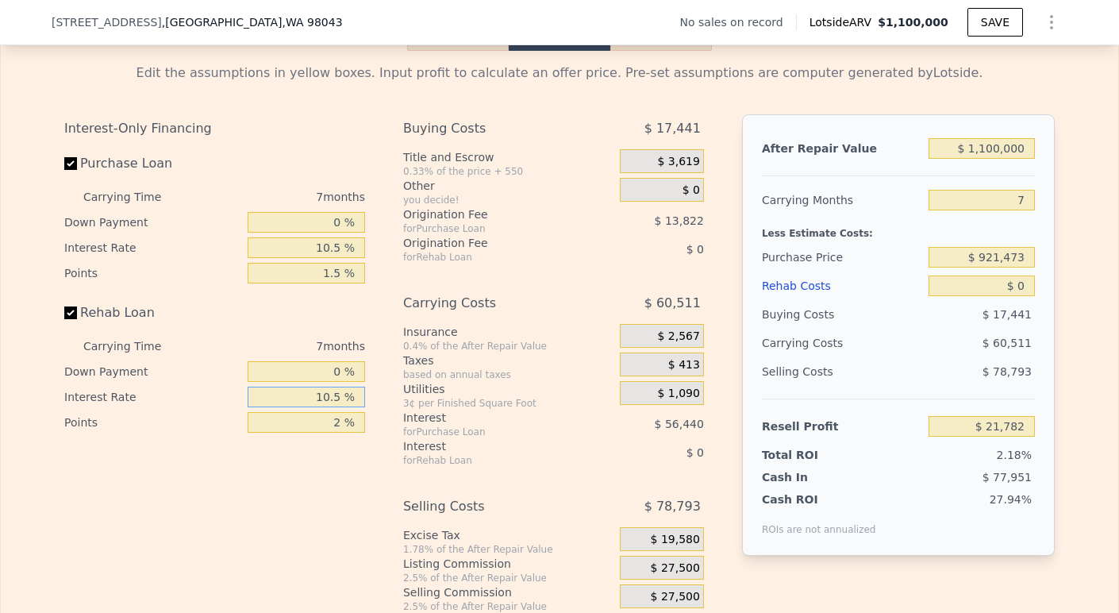
type input "10.5 %"
click at [334, 432] on input "2 %" at bounding box center [306, 422] width 117 height 21
type input "1.5 %"
click at [417, 425] on div "Interest" at bounding box center [491, 417] width 177 height 16
click at [988, 158] on input "$ 1,100,000" at bounding box center [981, 148] width 106 height 21
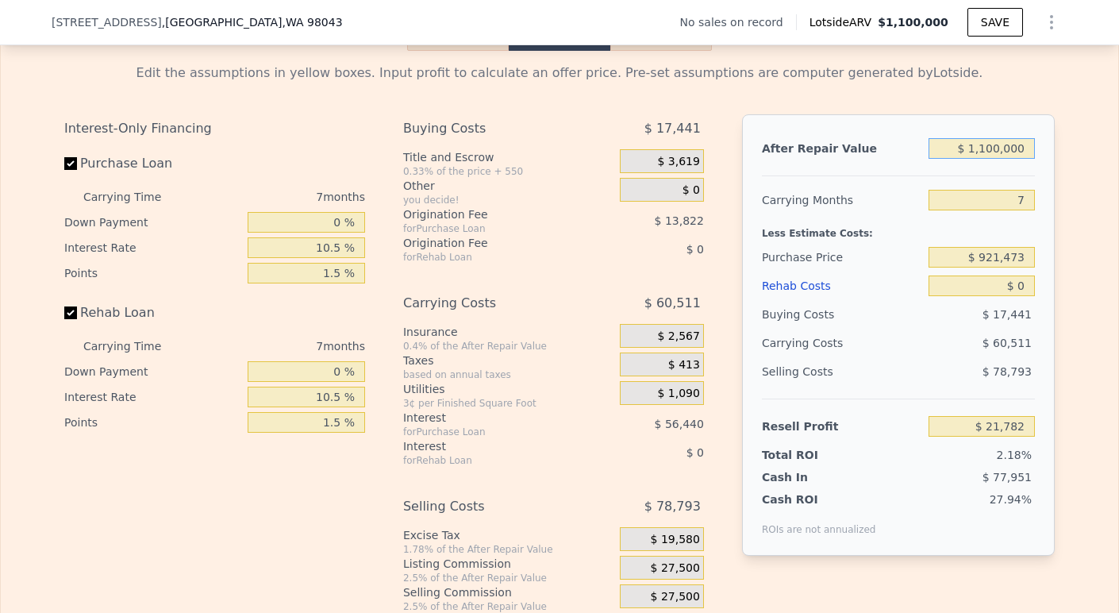
type input "$ 110,000"
type input "-$ 895,489"
type input "$ 1,150,000"
type input "$ 68,109"
type input "$ 1,150,000"
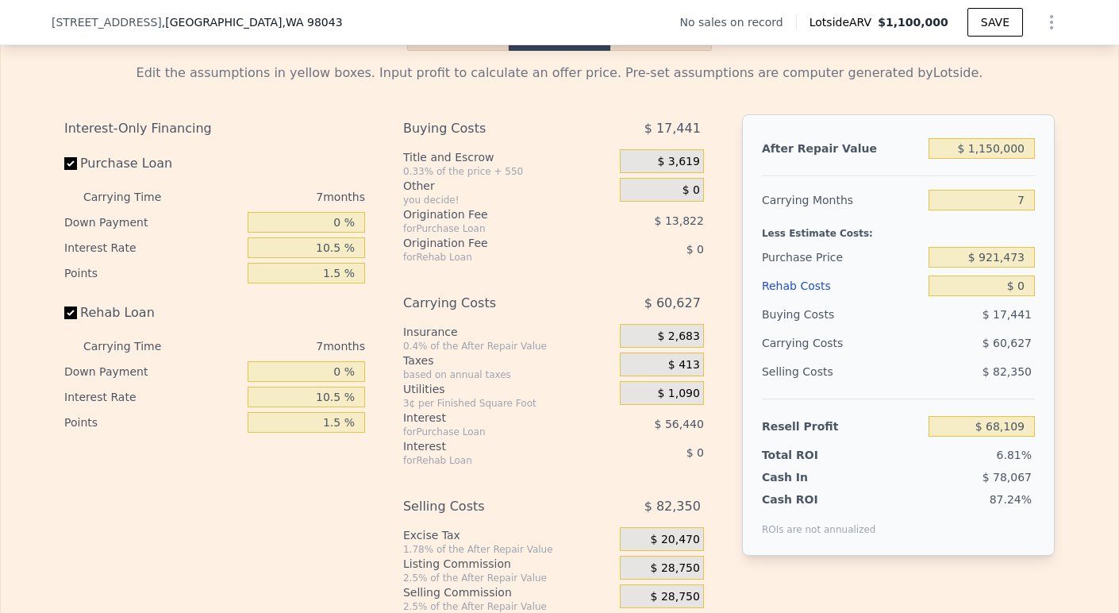
click at [1028, 209] on div "After Repair Value $ 1,150,000 Carrying Months 7 Less Estimate Costs: Purchase …" at bounding box center [898, 334] width 313 height 441
click at [1022, 209] on input "7" at bounding box center [981, 200] width 106 height 21
type input "3"
type input "$ 102,753"
type input "3"
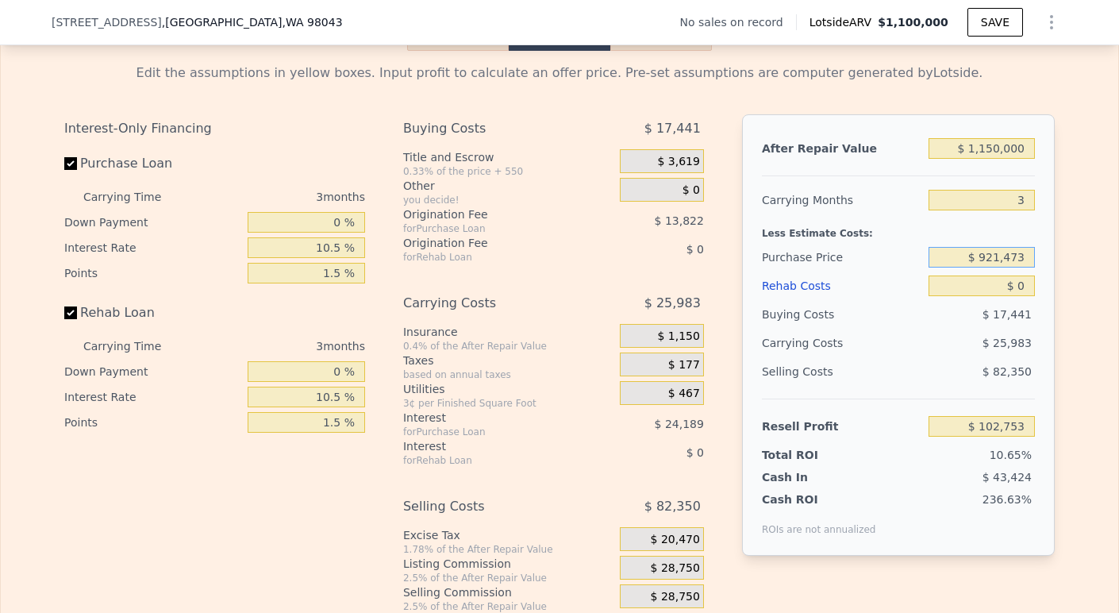
drag, startPoint x: 976, startPoint y: 263, endPoint x: 1030, endPoint y: 265, distance: 54.0
click at [1030, 269] on div "After Repair Value $ 1,150,000 Carrying Months 3 Less Estimate Costs: Purchase …" at bounding box center [898, 334] width 313 height 441
type input "$ 825,000"
click at [1022, 296] on input "$ 0" at bounding box center [981, 285] width 106 height 21
type input "$ 203,527"
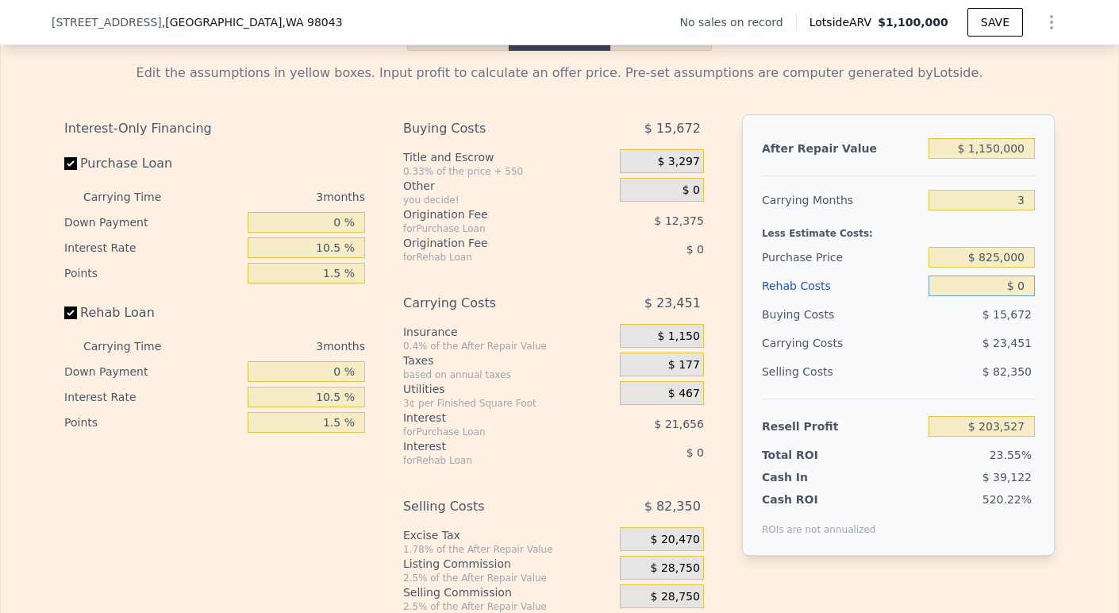
type input "$ 01"
type input "$ 203,526"
type input "$ 010"
type input "$ 203,517"
type input "$ 01,000"
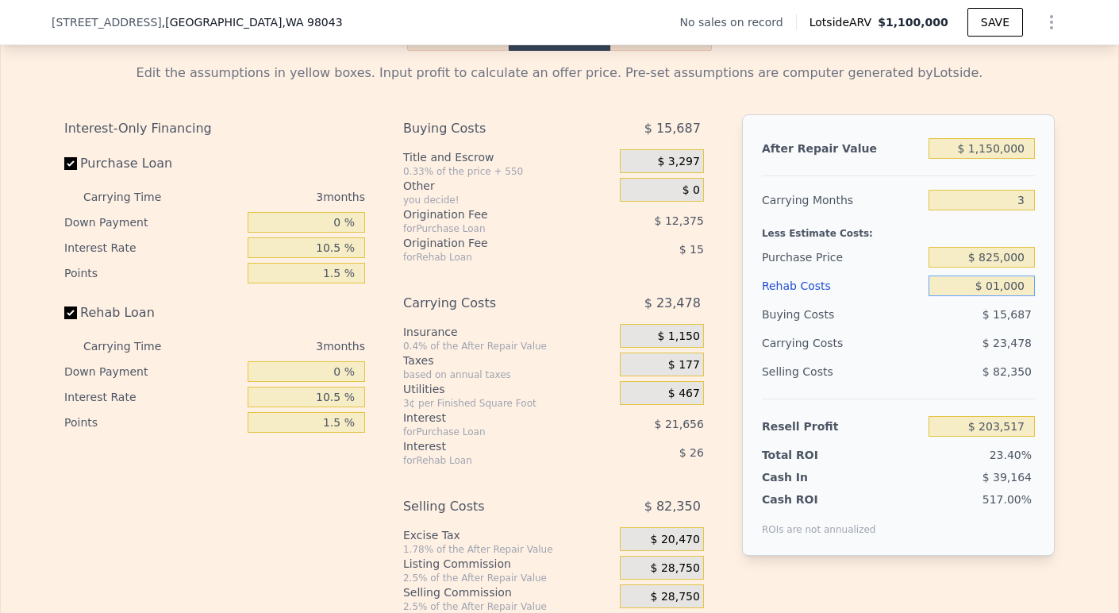
type input "$ 202,485"
type input "$ 0"
type input "$ 203,527"
type input "$ 10"
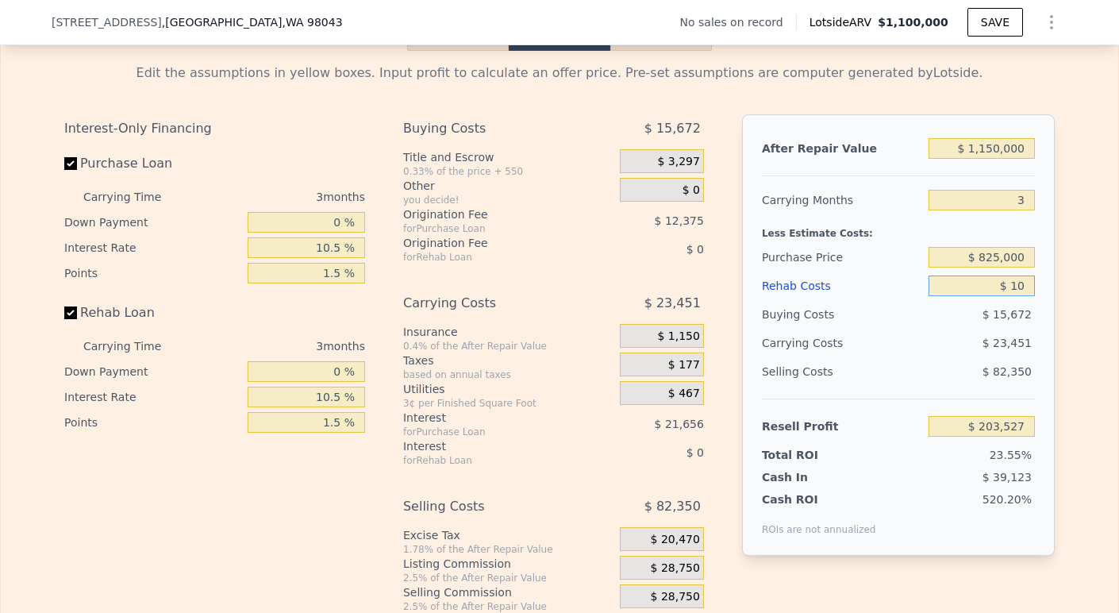
type input "$ 203,517"
type input "$ 109,000"
type input "$ 90,030"
type input "$ 10,900"
type input "$ 192,178"
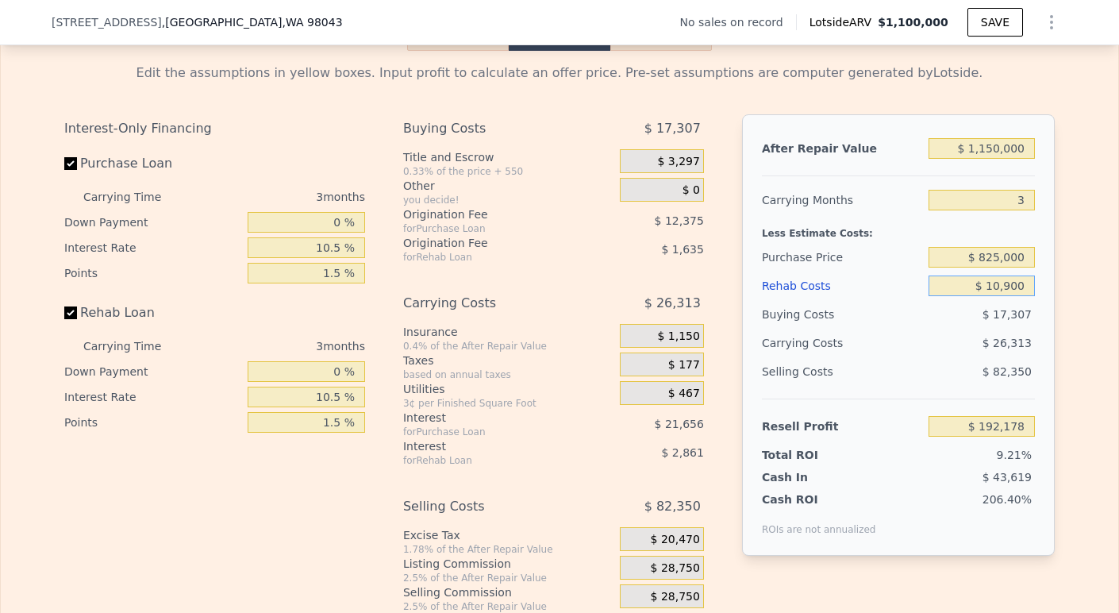
type input "$ 1,090"
type input "$ 202,391"
type input "$ 100"
type input "$ 203,422"
type input "$ 1,000"
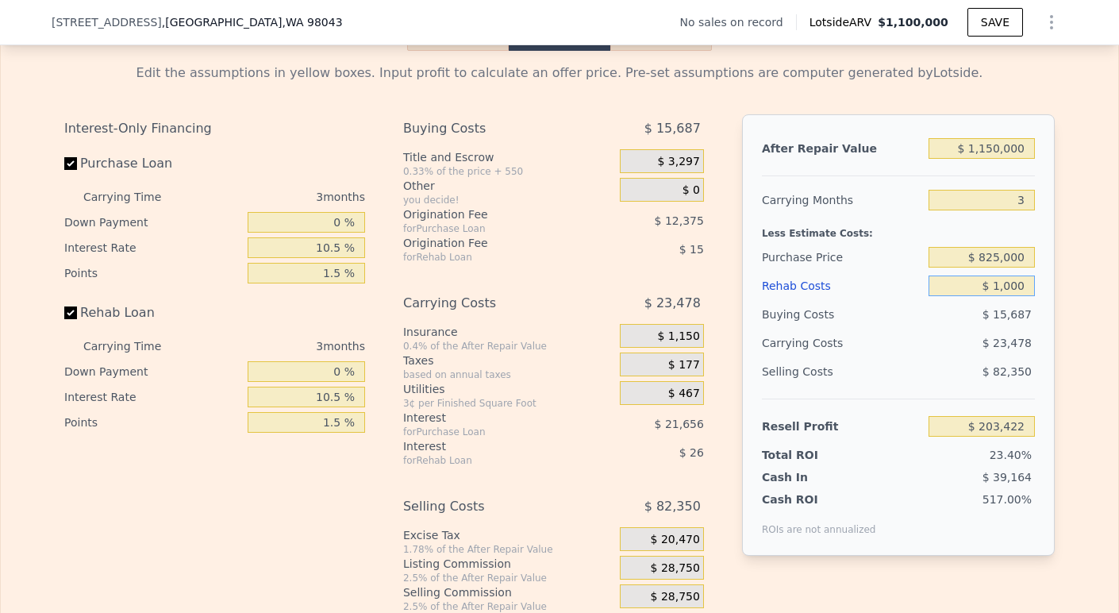
type input "$ 202,485"
type input "$ 1,000,000"
type input "-$ 837,723"
type input "$ 100,000"
type input "$ 99,402"
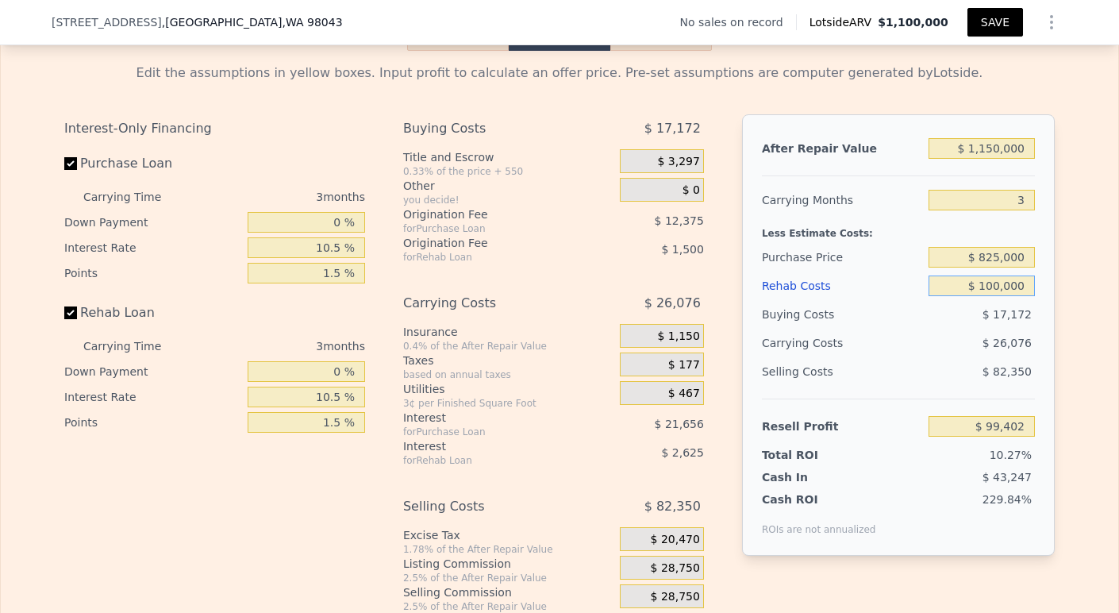
type input "$ 100,000"
click at [981, 32] on button "SAVE" at bounding box center [995, 22] width 56 height 29
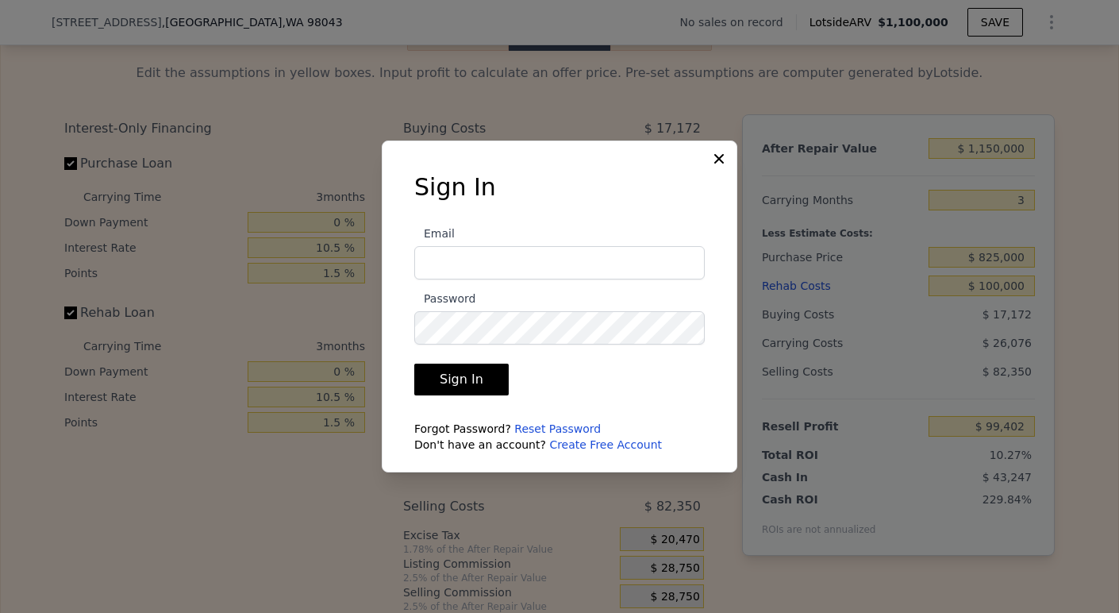
type input "lili.gerasimyuk@gmail.com"
click at [474, 374] on button "Sign In" at bounding box center [461, 379] width 94 height 32
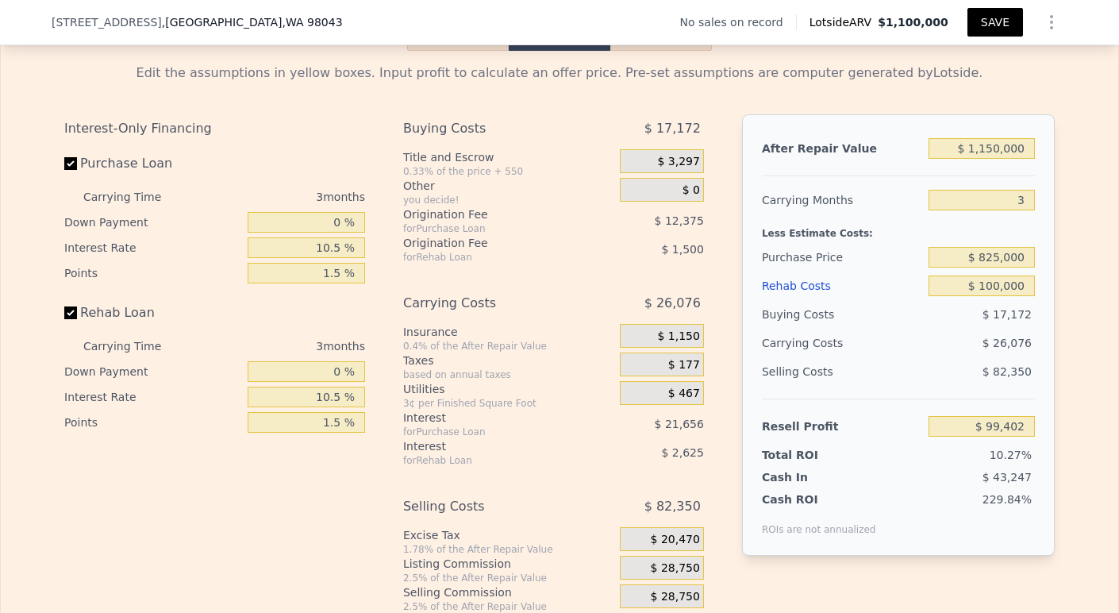
click at [986, 20] on button "SAVE" at bounding box center [995, 22] width 56 height 29
click at [1056, 28] on button "Show Options" at bounding box center [1051, 22] width 32 height 32
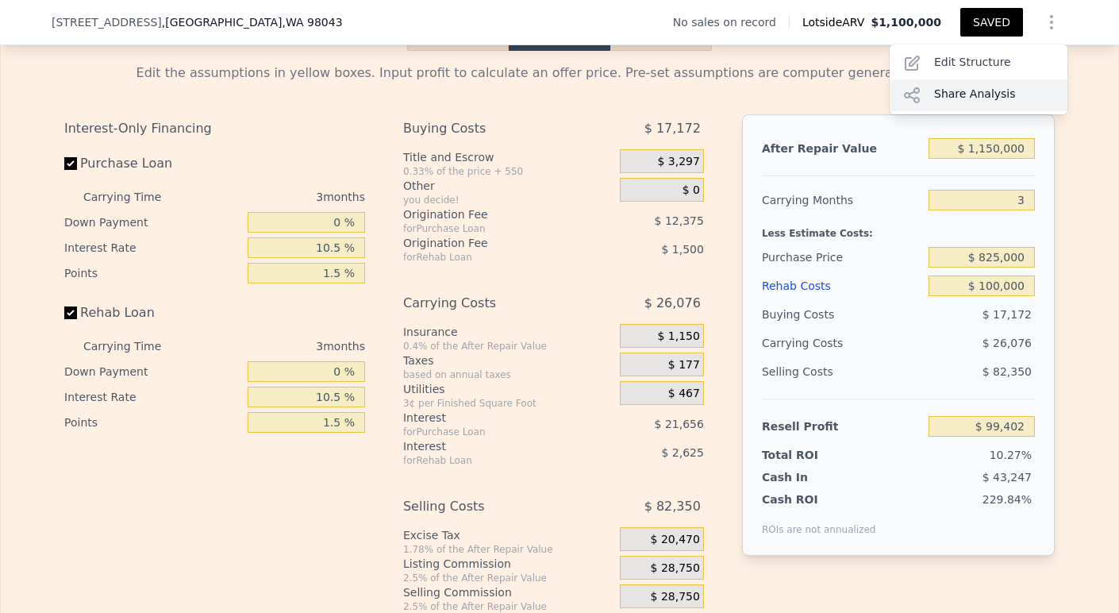
click at [987, 89] on div "Share Analysis" at bounding box center [978, 95] width 178 height 32
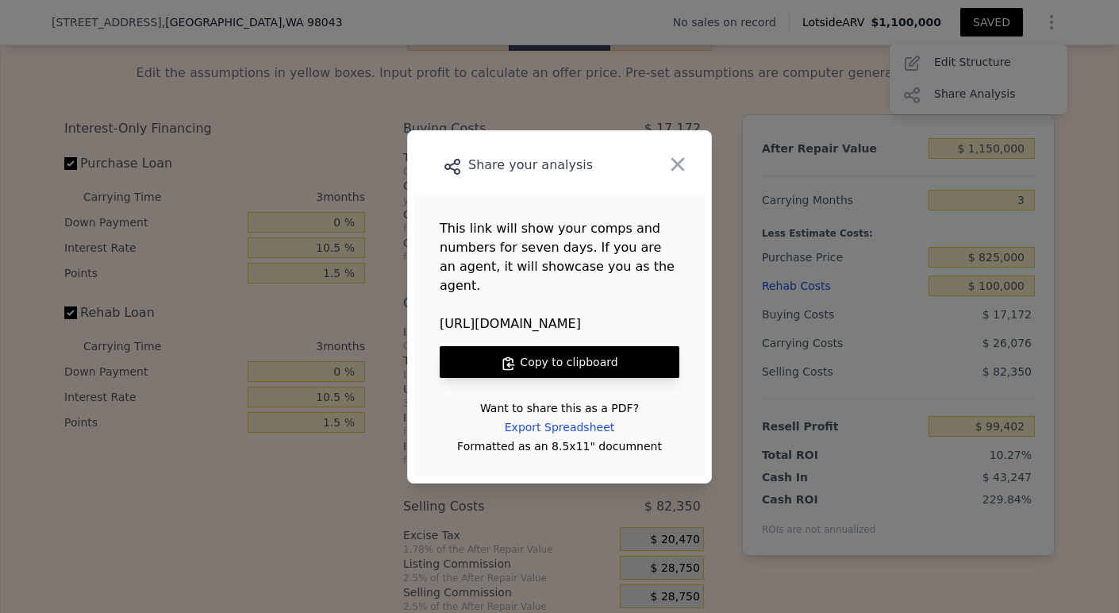
click at [601, 346] on button "Copy to clipboard" at bounding box center [560, 362] width 240 height 32
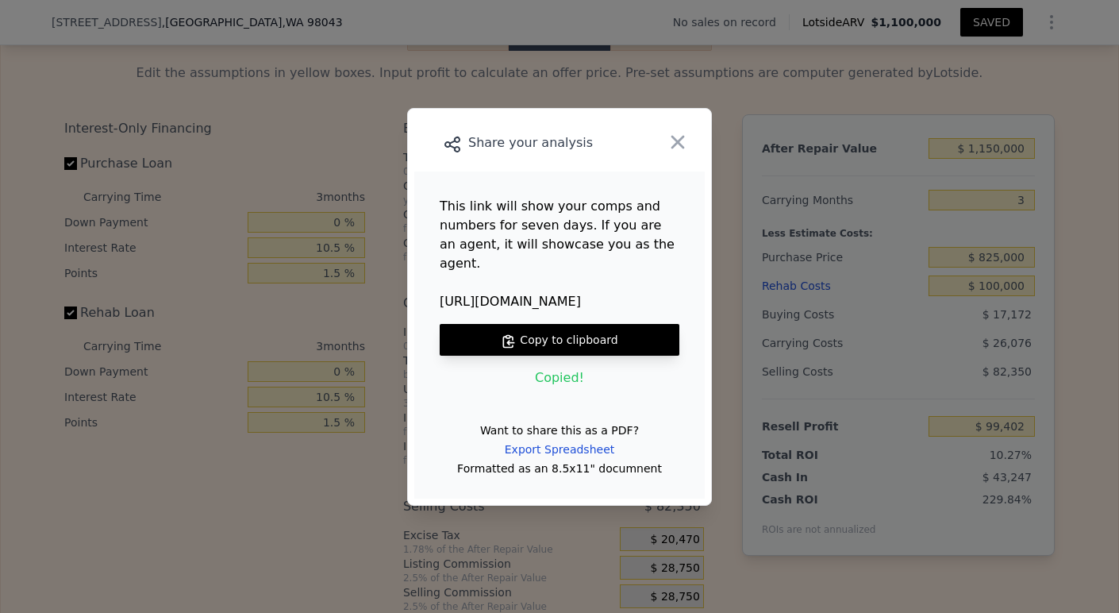
click at [623, 338] on button "Copy to clipboard" at bounding box center [560, 340] width 240 height 32
click at [676, 153] on icon "button" at bounding box center [677, 142] width 22 height 22
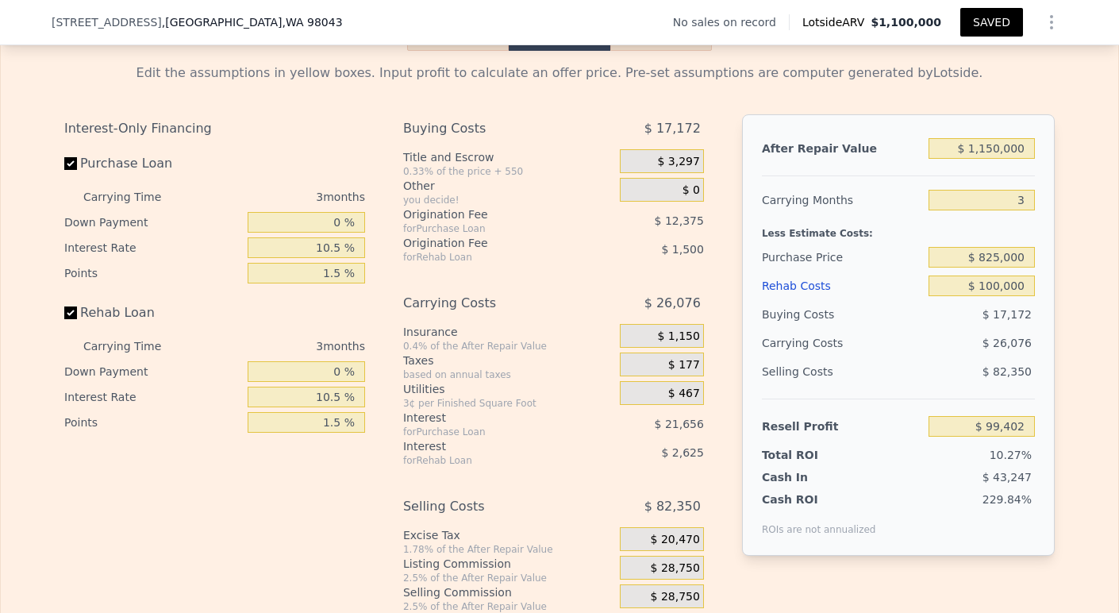
click at [1042, 20] on icon "Show Options" at bounding box center [1051, 22] width 19 height 19
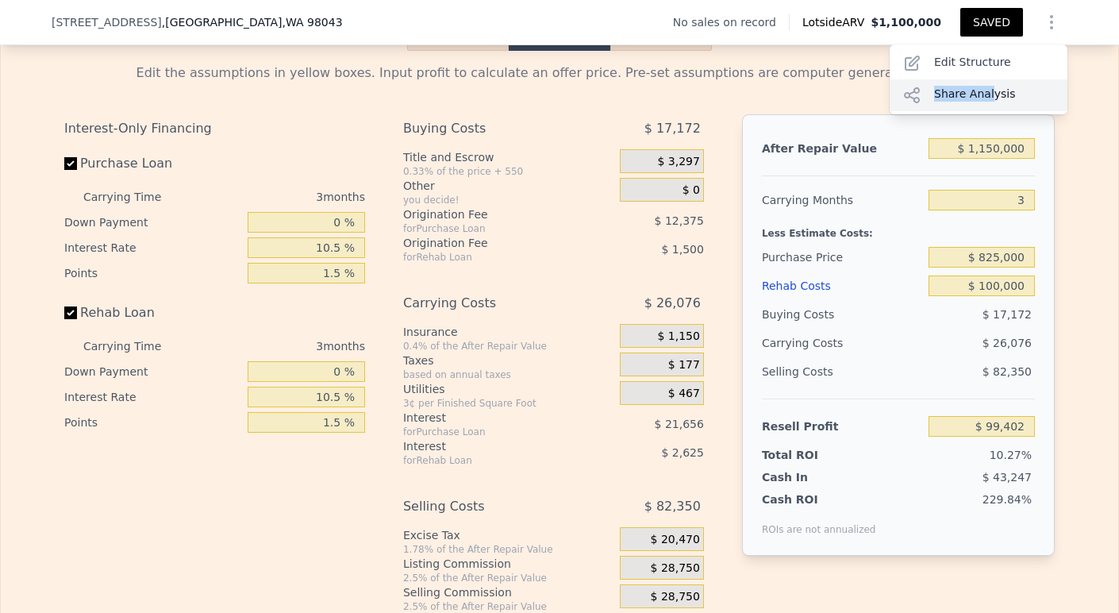
click at [982, 101] on div "Share Analysis" at bounding box center [978, 95] width 178 height 32
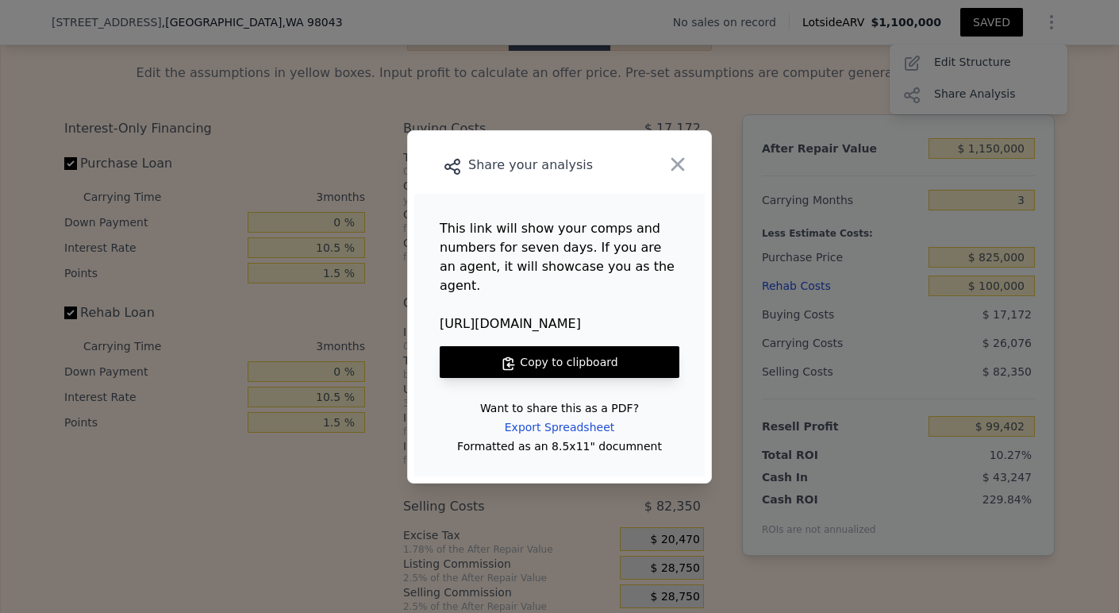
click at [582, 348] on button "Copy to clipboard" at bounding box center [560, 362] width 240 height 32
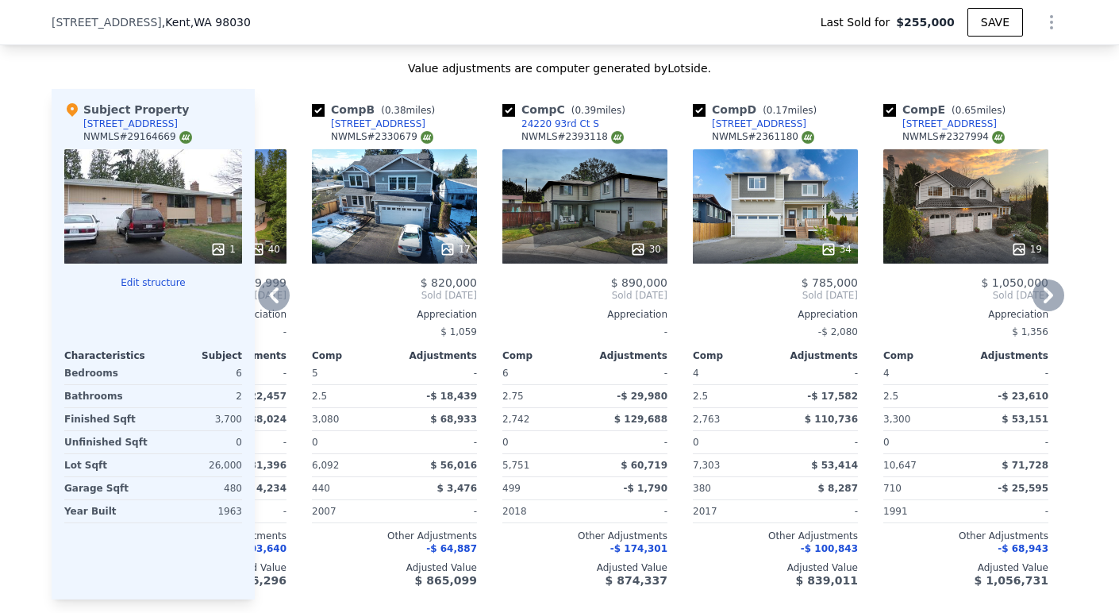
scroll to position [0, 153]
